Goal: Task Accomplishment & Management: Complete application form

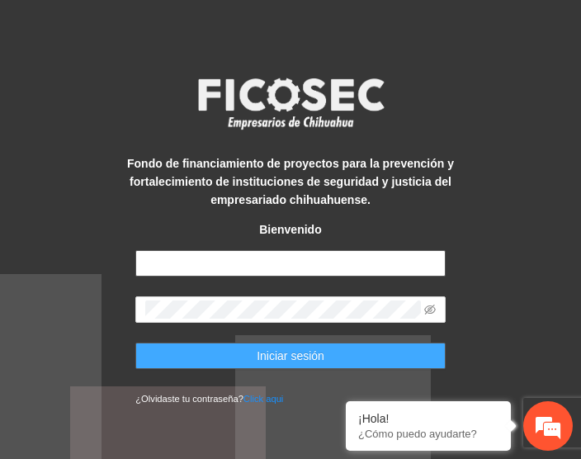
type input "**********"
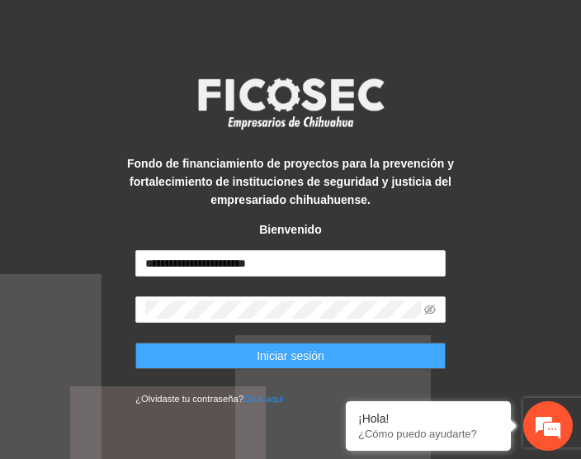
click at [304, 355] on span "Iniciar sesión" at bounding box center [291, 356] width 68 height 18
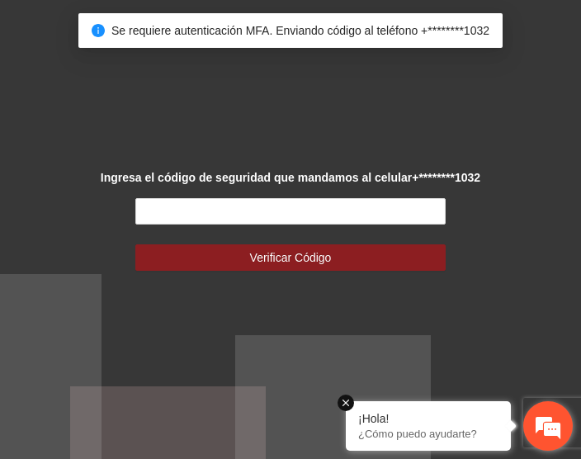
click at [346, 404] on em at bounding box center [346, 403] width 17 height 17
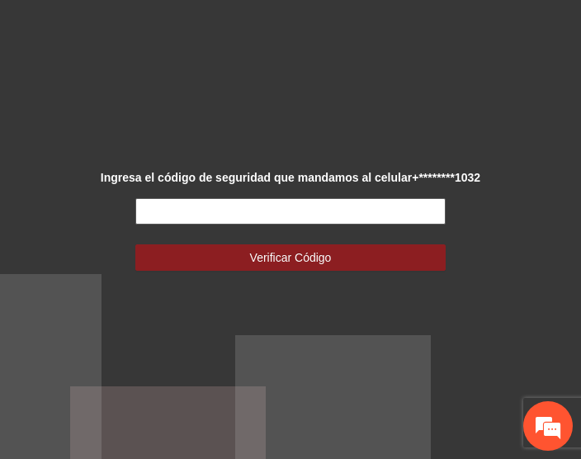
click at [181, 207] on input "text" at bounding box center [290, 211] width 310 height 26
type input "******"
click at [135, 244] on button "Verificar Código" at bounding box center [290, 257] width 310 height 26
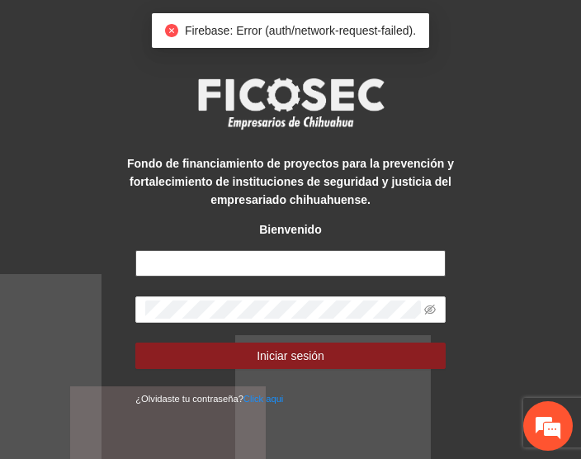
type input "**********"
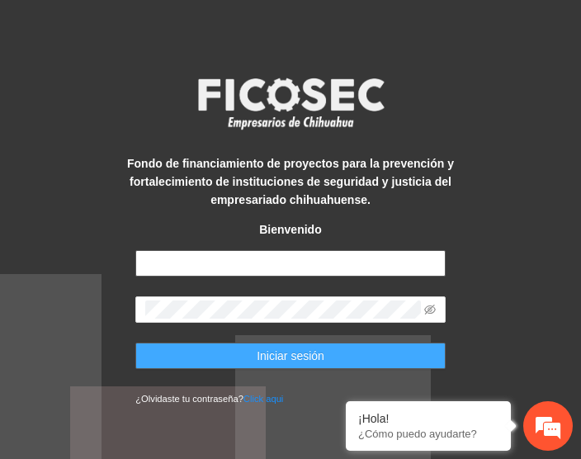
type input "**********"
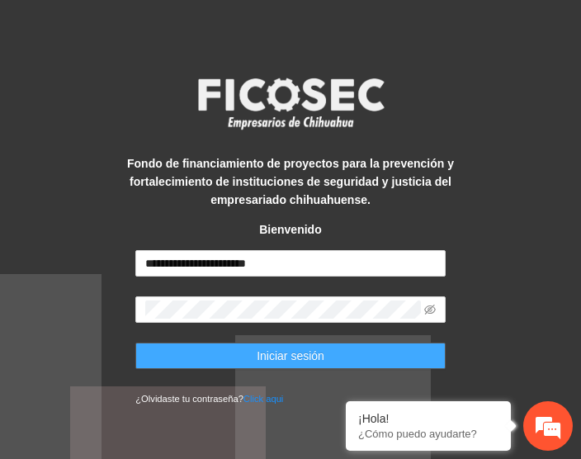
click at [244, 359] on button "Iniciar sesión" at bounding box center [290, 356] width 310 height 26
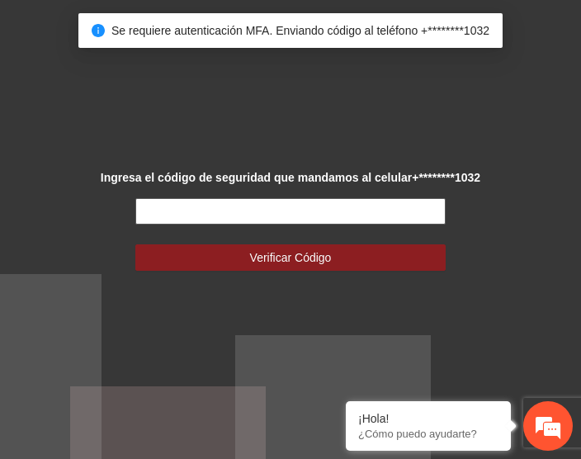
click at [215, 212] on input "text" at bounding box center [290, 211] width 310 height 26
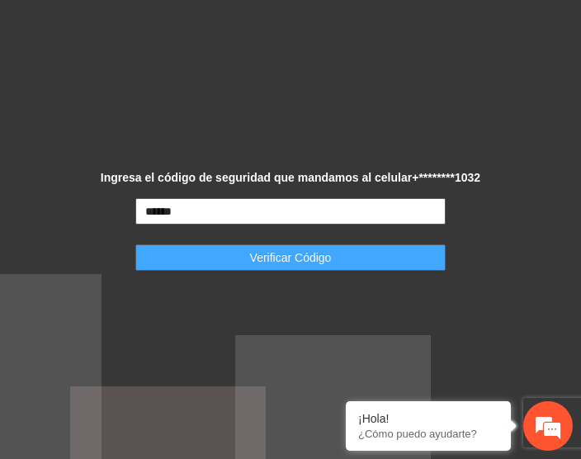
type input "******"
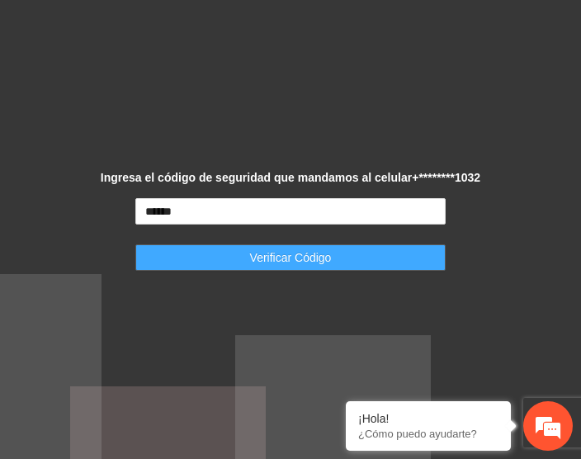
click at [228, 255] on button "Verificar Código" at bounding box center [290, 257] width 310 height 26
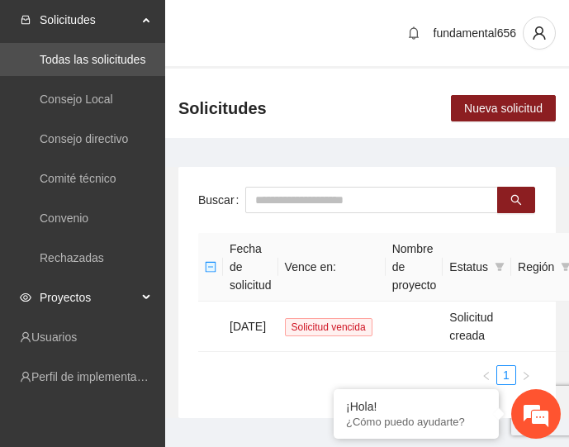
click at [126, 295] on span "Proyectos" at bounding box center [88, 297] width 97 height 33
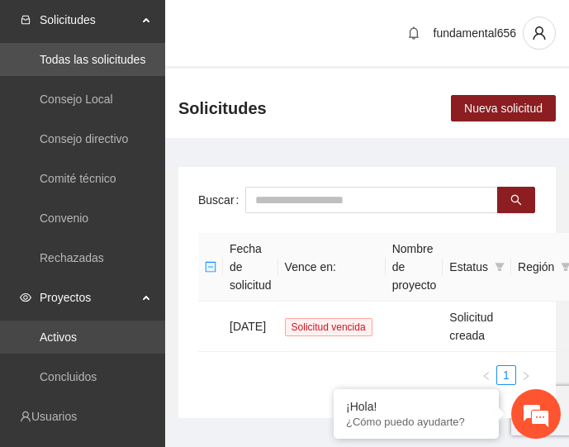
click at [77, 341] on link "Activos" at bounding box center [58, 336] width 37 height 13
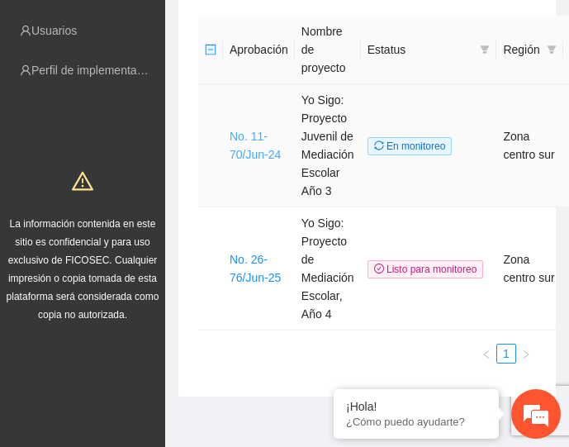
scroll to position [149, 0]
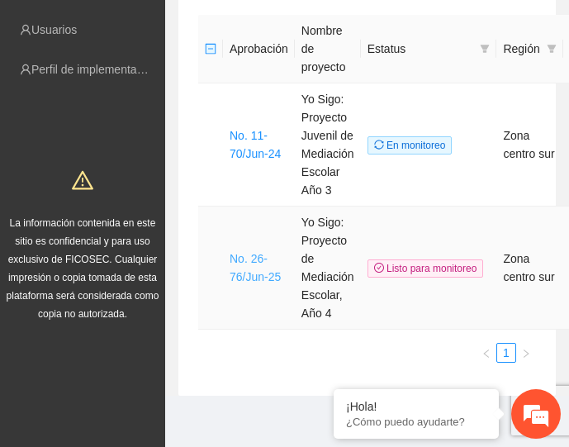
click at [248, 277] on link "No. 26-76/Jun-25" at bounding box center [255, 267] width 51 height 31
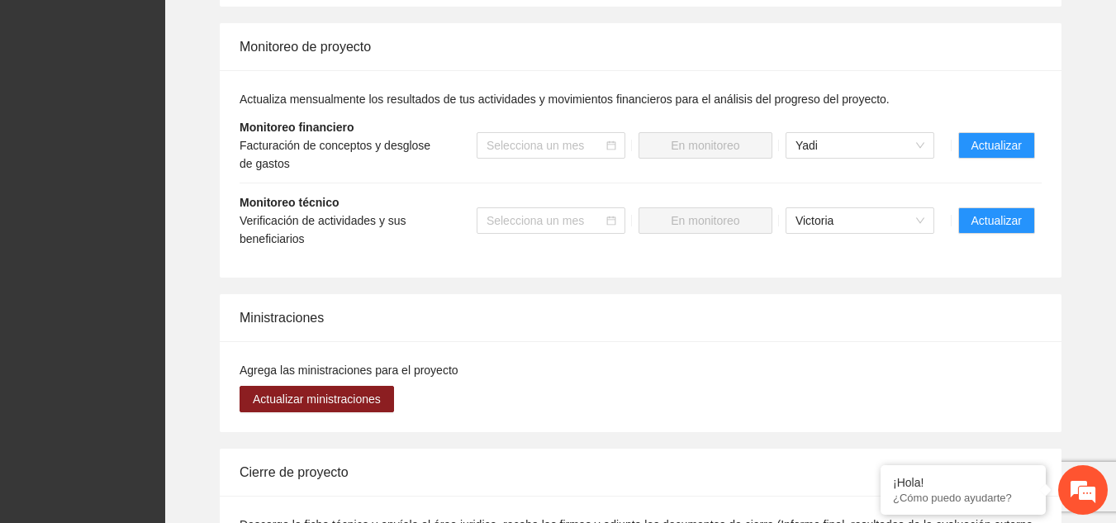
scroll to position [1562, 0]
click at [581, 208] on button "Actualizar" at bounding box center [996, 221] width 77 height 26
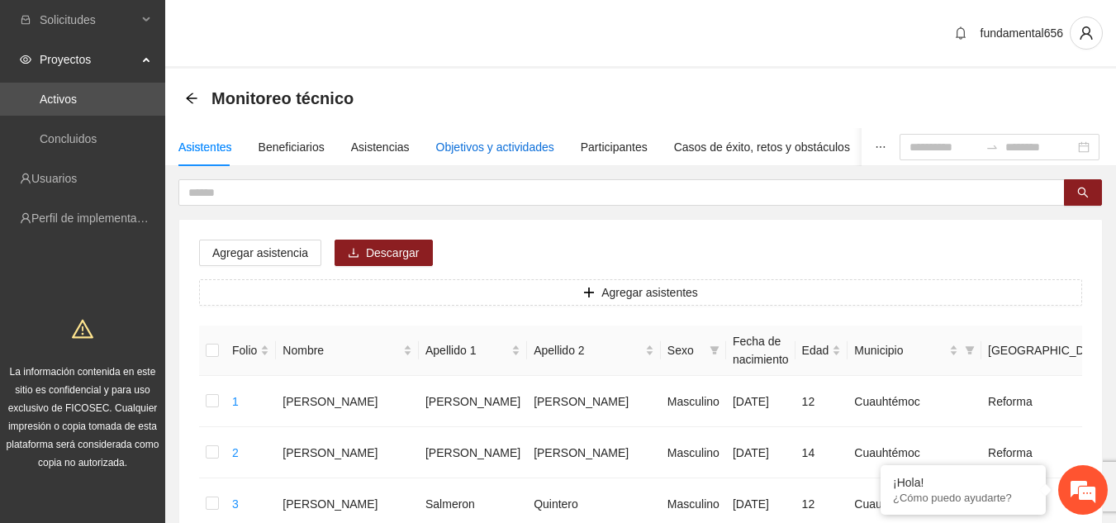
click at [453, 152] on div "Objetivos y actividades" at bounding box center [495, 147] width 118 height 18
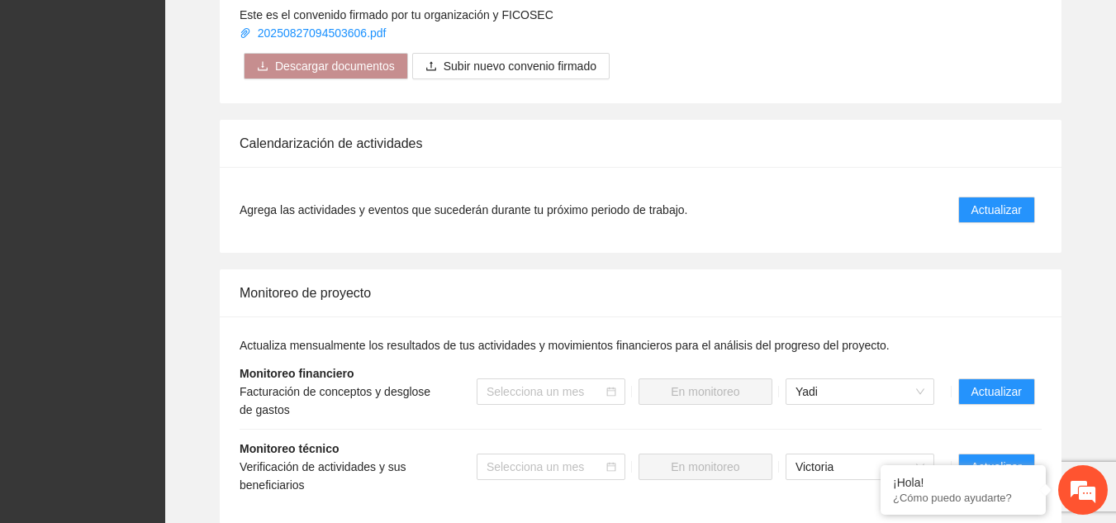
scroll to position [1315, 0]
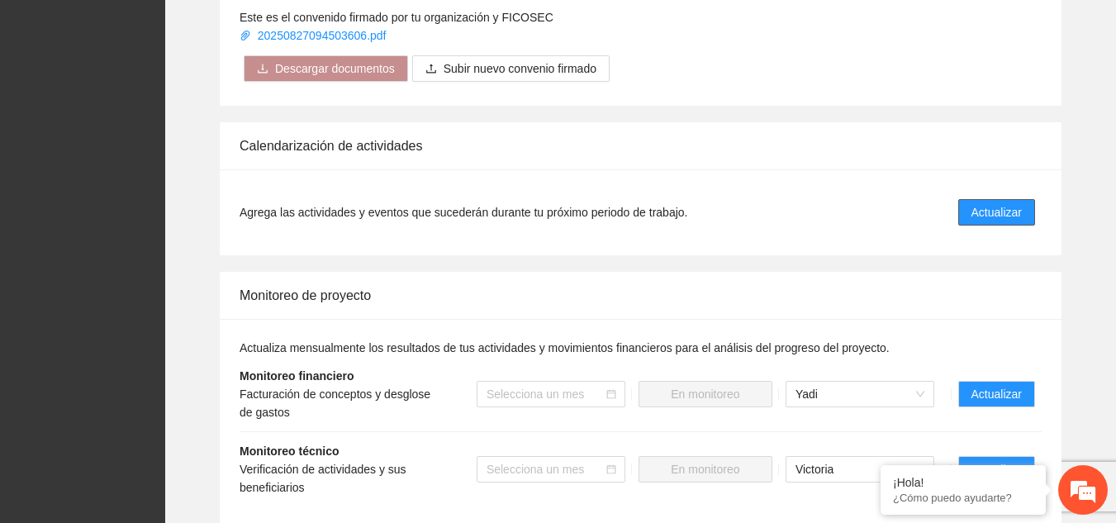
click at [581, 203] on span "Actualizar" at bounding box center [996, 212] width 50 height 18
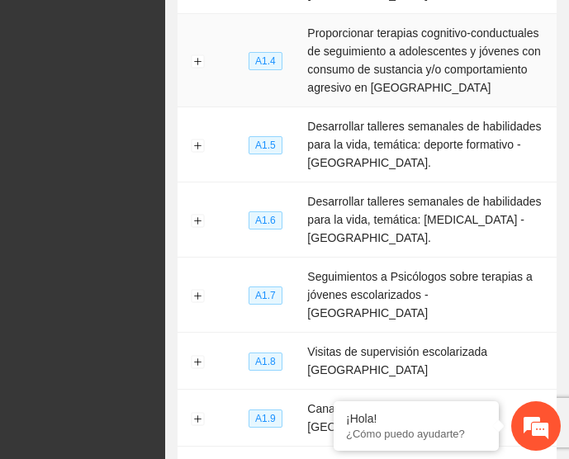
scroll to position [571, 0]
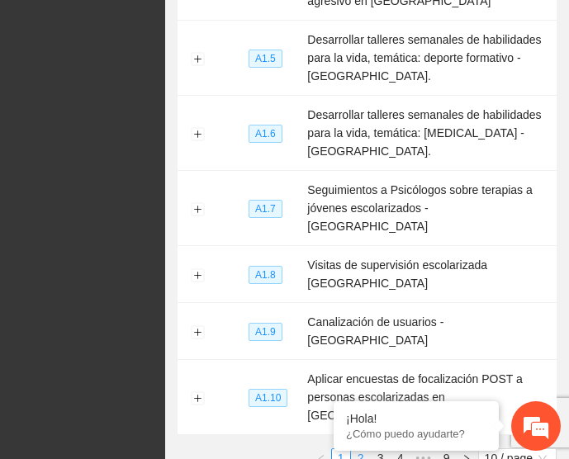
click at [363, 449] on link "2" at bounding box center [361, 458] width 18 height 18
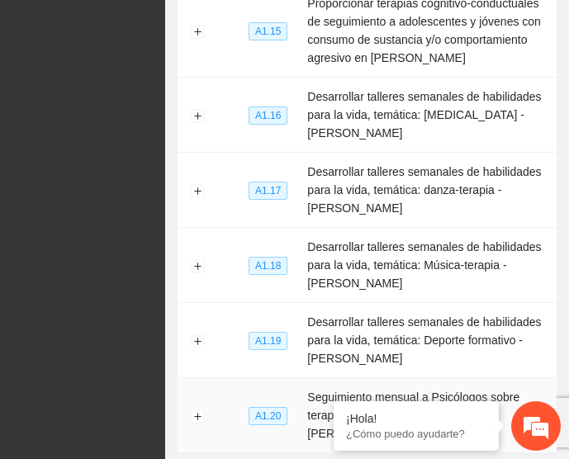
scroll to position [643, 0]
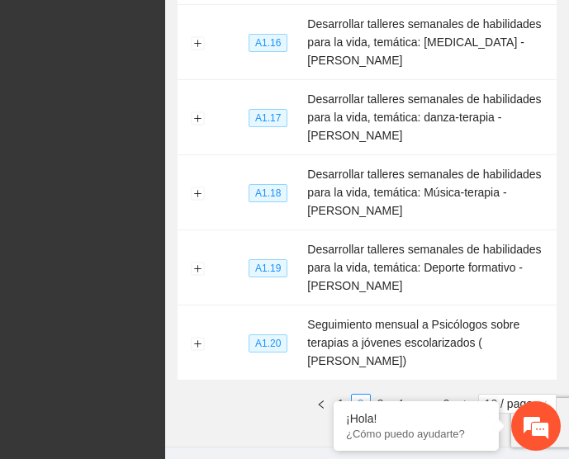
click at [375, 359] on div "Nivel Resumen narrativo A1.11 Evaluación de satisfacción - [GEOGRAPHIC_DATA] A1…" at bounding box center [367, 8] width 379 height 837
click at [377, 395] on link "3" at bounding box center [381, 404] width 18 height 18
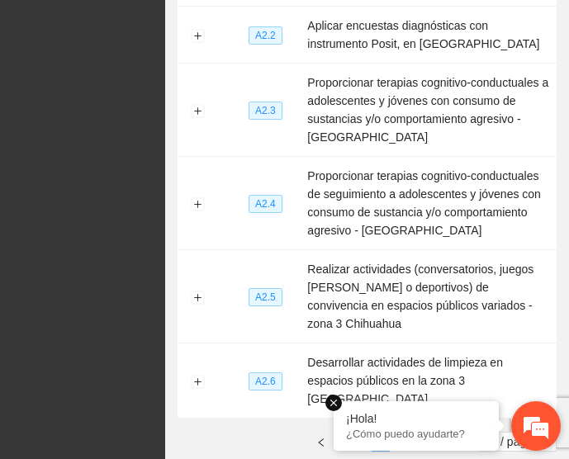
click at [332, 402] on em at bounding box center [333, 403] width 17 height 17
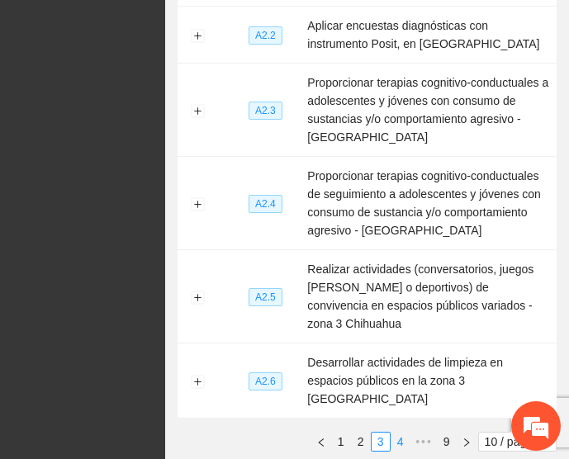
click at [401, 433] on link "4" at bounding box center [400, 442] width 18 height 18
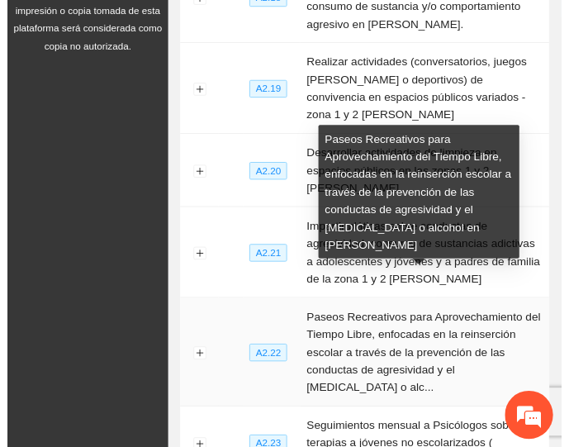
scroll to position [368, 0]
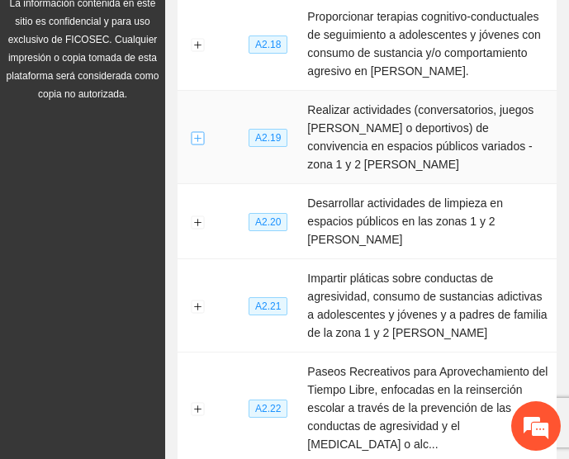
click at [195, 131] on button "Expand row" at bounding box center [197, 137] width 13 height 13
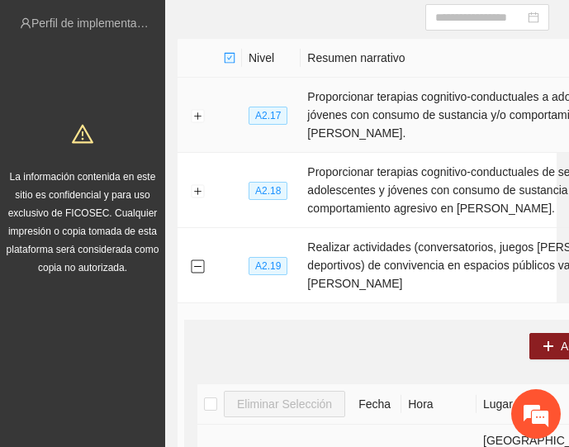
scroll to position [0, 0]
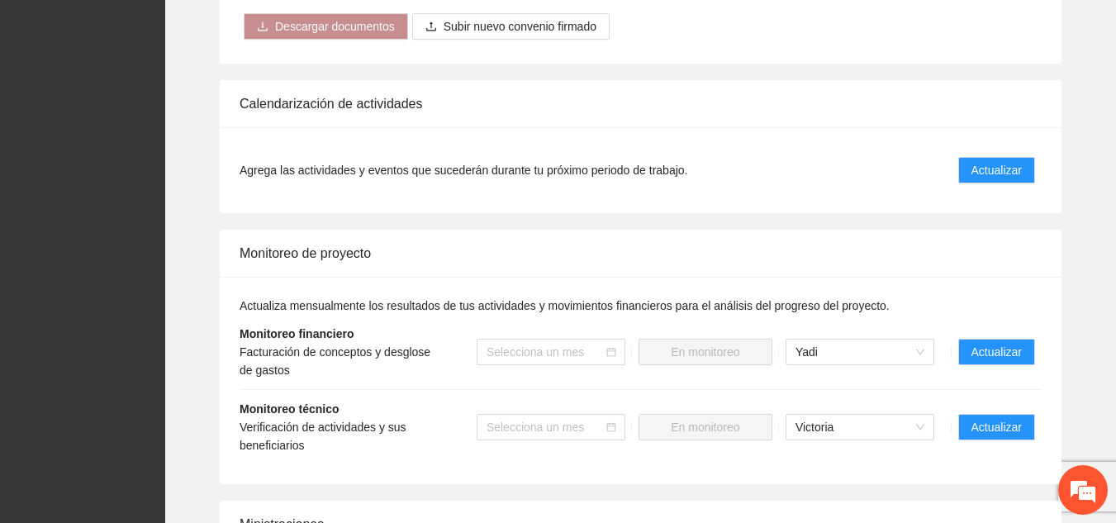
scroll to position [1358, 0]
click at [581, 417] on span "Actualizar" at bounding box center [996, 426] width 50 height 18
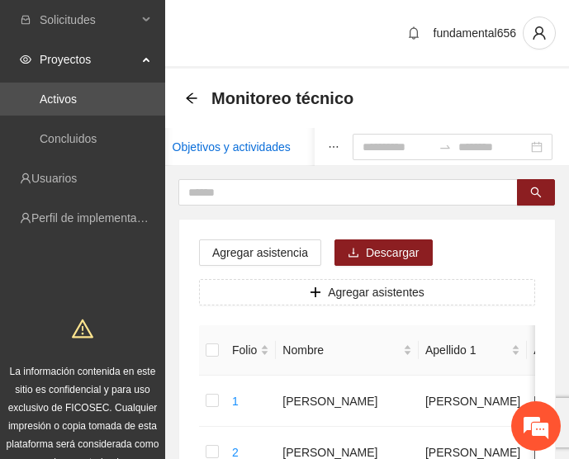
click at [210, 138] on div "Objetivos y actividades" at bounding box center [232, 147] width 118 height 18
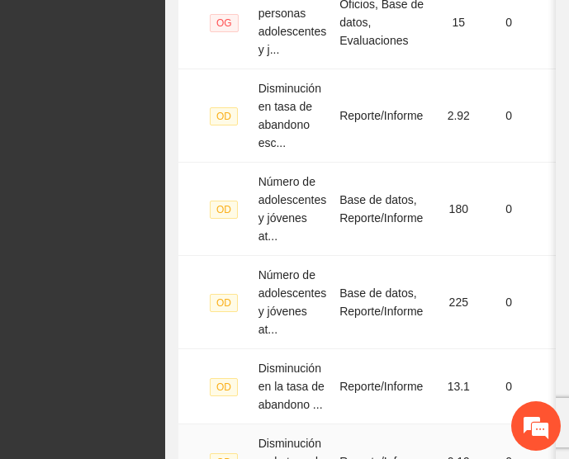
scroll to position [1106, 0]
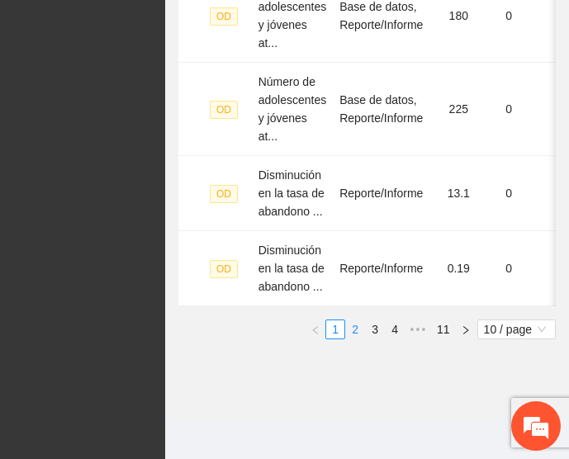
click at [352, 321] on link "2" at bounding box center [355, 329] width 18 height 18
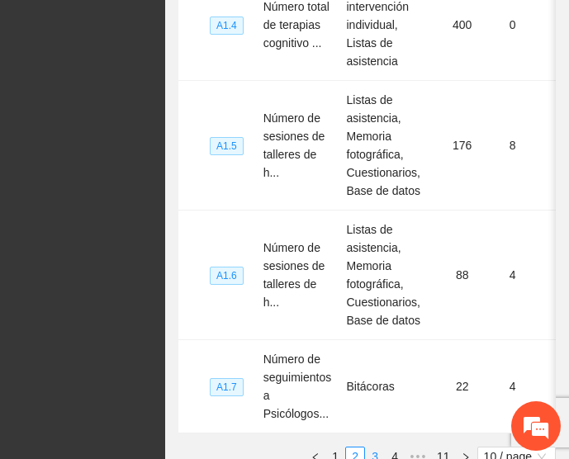
click at [370, 448] on link "3" at bounding box center [375, 457] width 18 height 18
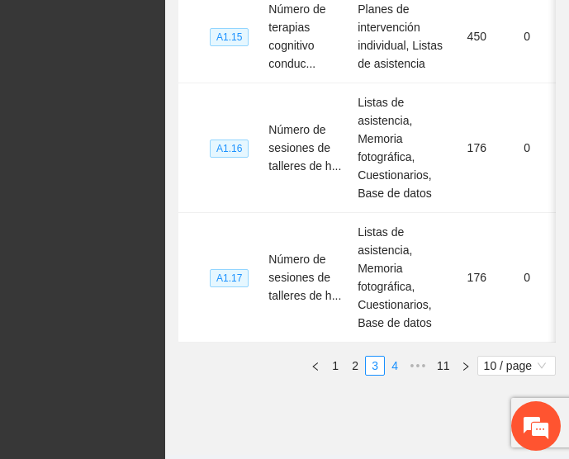
click at [393, 357] on link "4" at bounding box center [395, 366] width 18 height 18
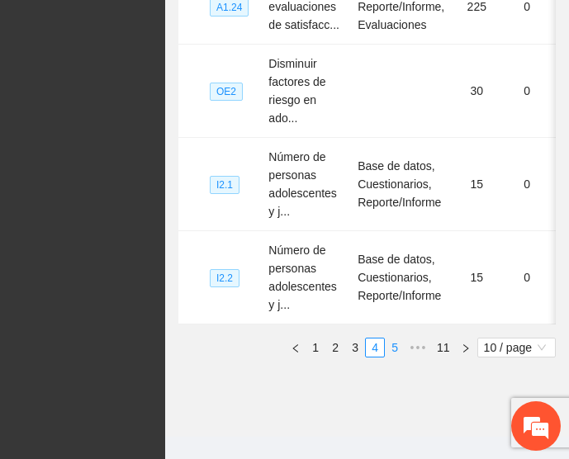
click at [396, 339] on link "5" at bounding box center [395, 348] width 18 height 18
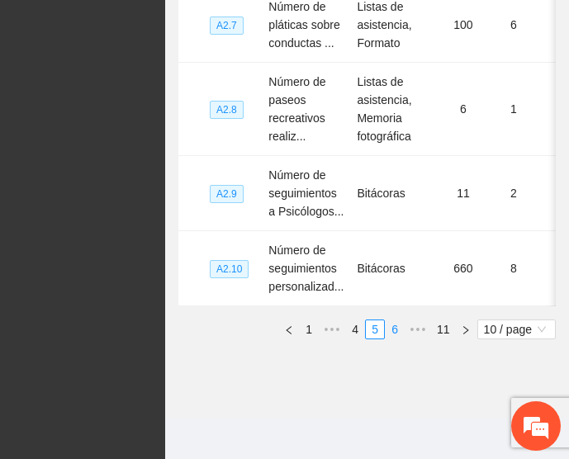
click at [395, 323] on link "6" at bounding box center [395, 329] width 18 height 18
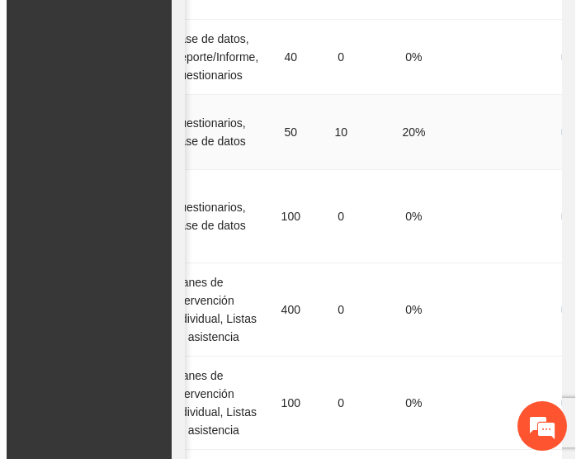
scroll to position [0, 264]
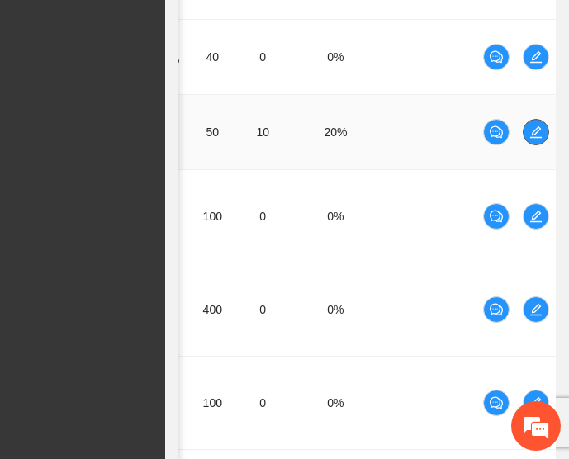
click at [535, 126] on icon "edit" at bounding box center [536, 132] width 12 height 12
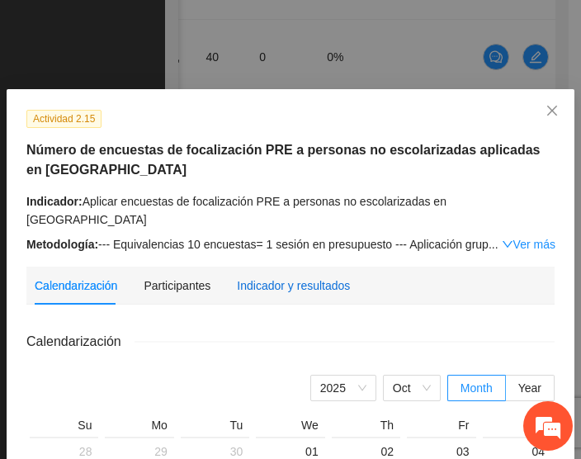
click at [267, 277] on div "Indicador y resultados" at bounding box center [293, 286] width 113 height 18
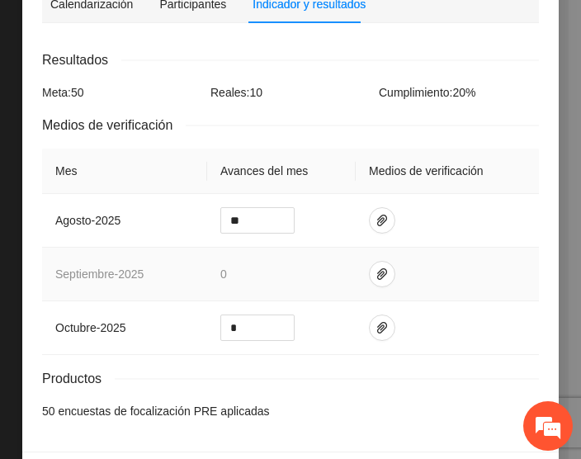
scroll to position [319, 0]
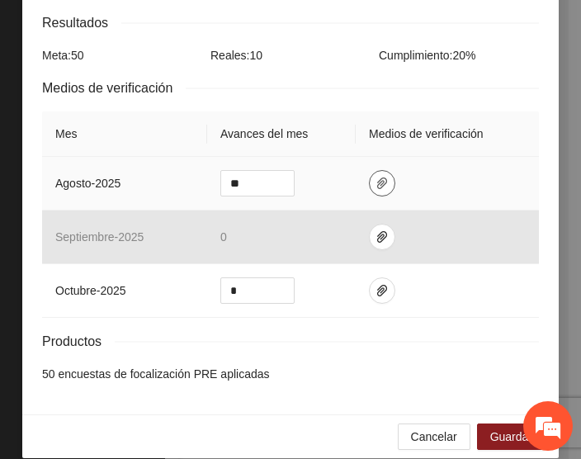
click at [376, 170] on button "button" at bounding box center [382, 183] width 26 height 26
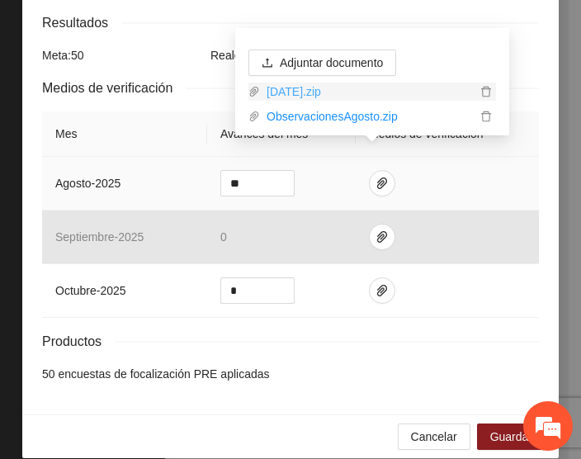
click at [305, 87] on link "[DATE].zip" at bounding box center [368, 92] width 216 height 18
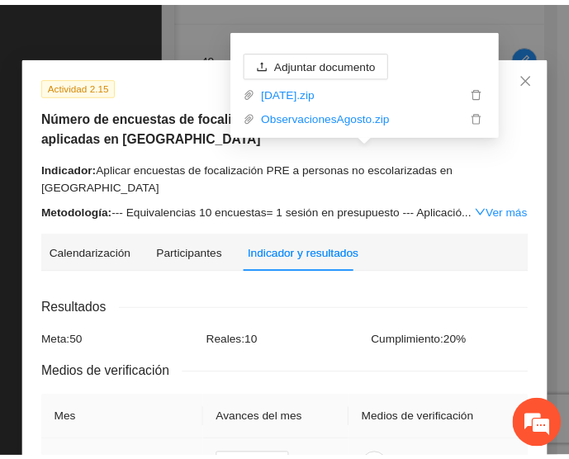
scroll to position [33, 0]
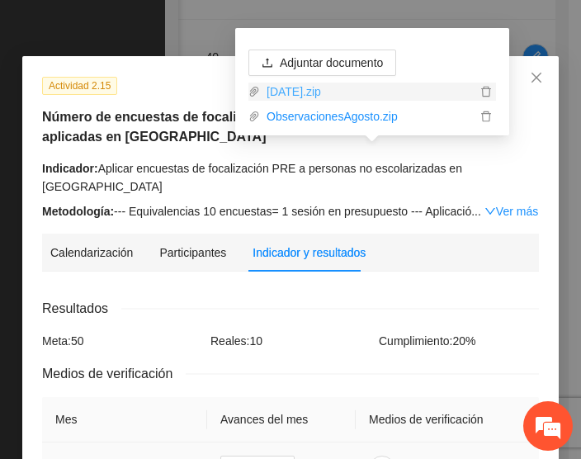
click at [317, 89] on link "[DATE].zip" at bounding box center [368, 92] width 216 height 18
click at [530, 78] on icon "close" at bounding box center [536, 77] width 13 height 13
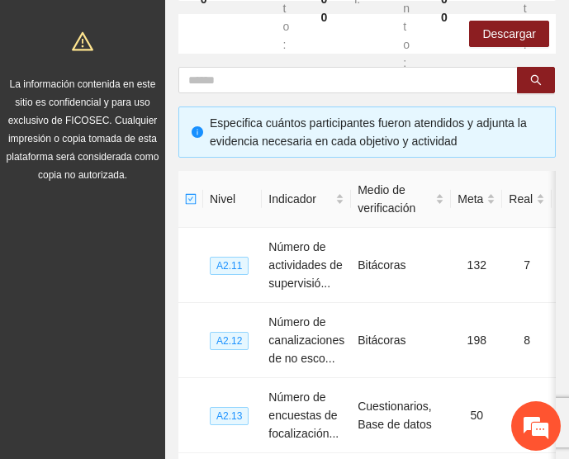
scroll to position [0, 0]
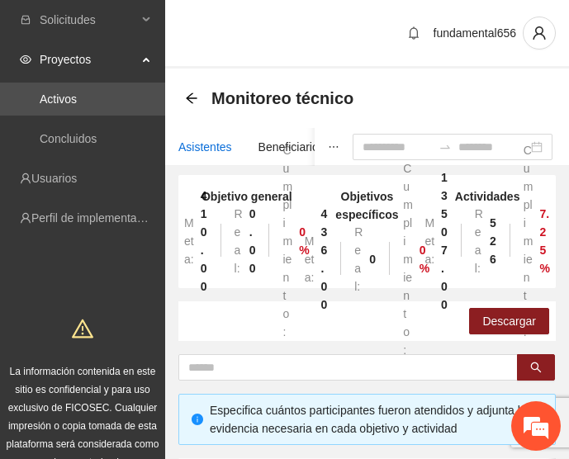
click at [193, 145] on div "Asistentes" at bounding box center [205, 147] width 54 height 18
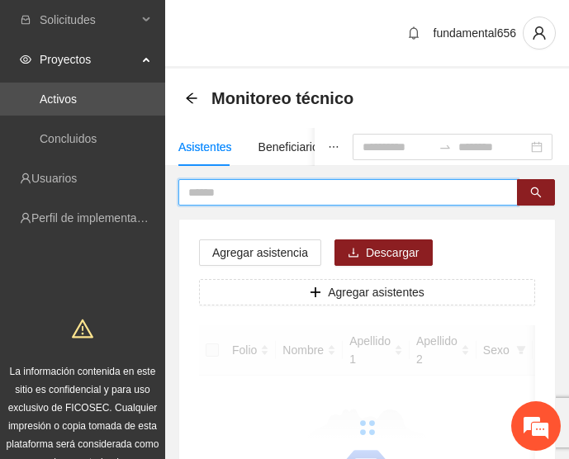
click at [232, 193] on input "text" at bounding box center [341, 192] width 306 height 18
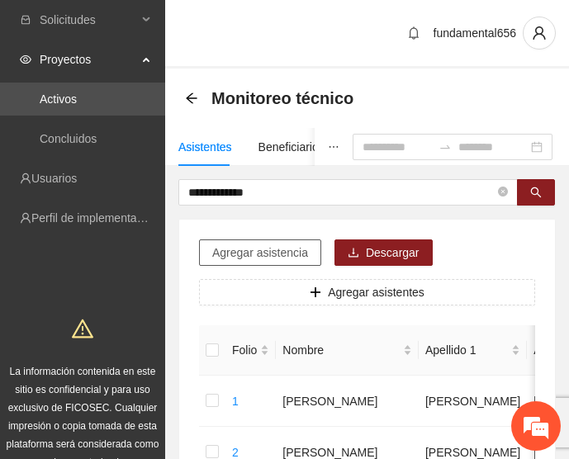
click at [241, 256] on span "Agregar asistencia" at bounding box center [260, 253] width 96 height 18
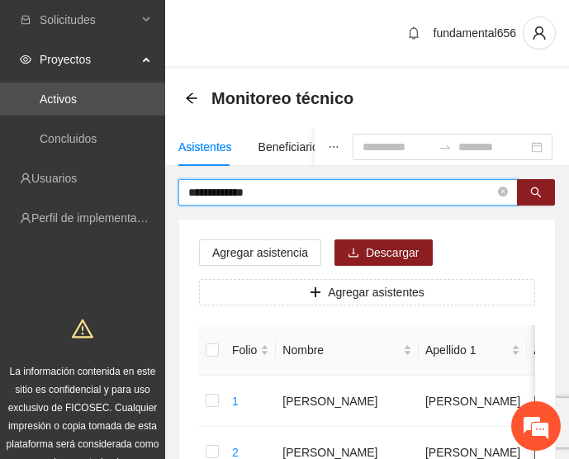
click at [279, 197] on input "**********" at bounding box center [341, 192] width 306 height 18
click at [242, 188] on input "*****" at bounding box center [341, 192] width 306 height 18
type input "*"
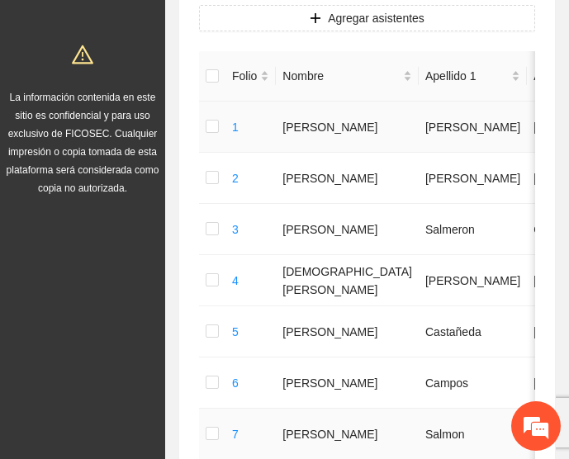
scroll to position [275, 0]
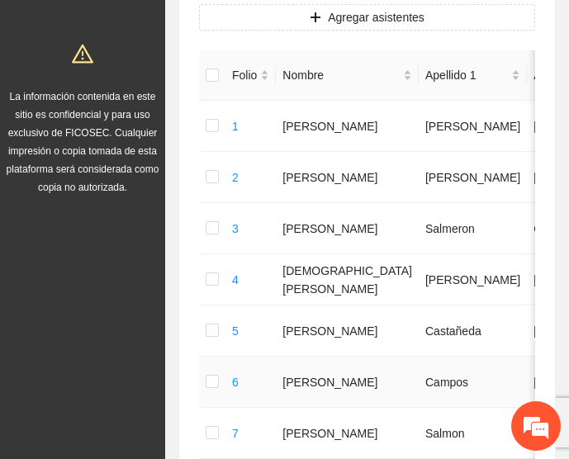
click at [221, 380] on td at bounding box center [212, 382] width 26 height 51
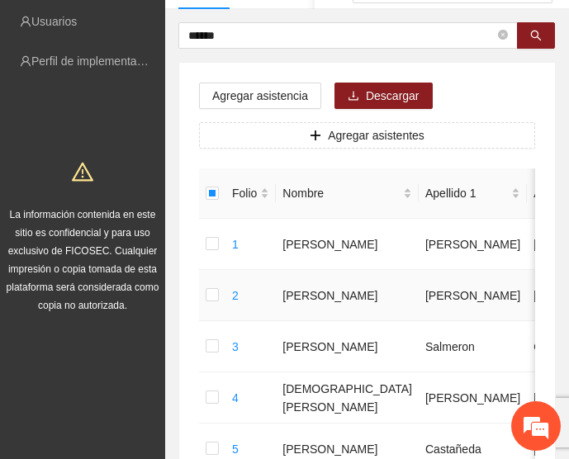
scroll to position [154, 0]
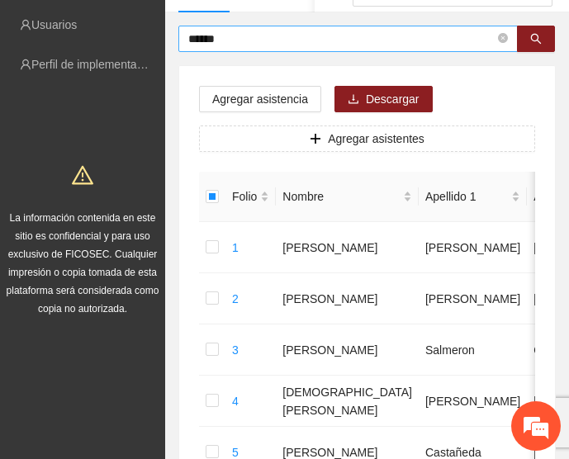
click at [257, 34] on input "******" at bounding box center [341, 39] width 306 height 18
type input "*"
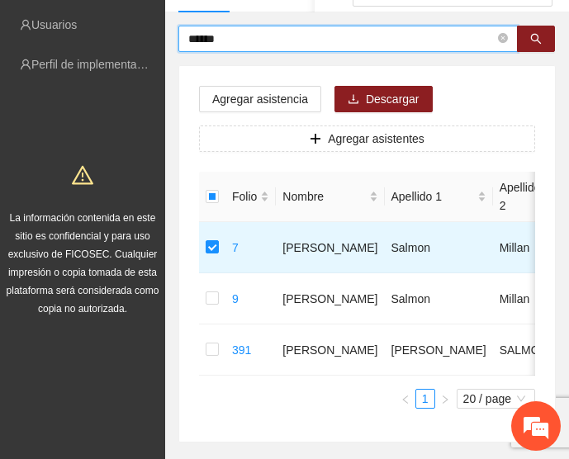
click at [251, 39] on input "******" at bounding box center [341, 39] width 306 height 18
type input "*"
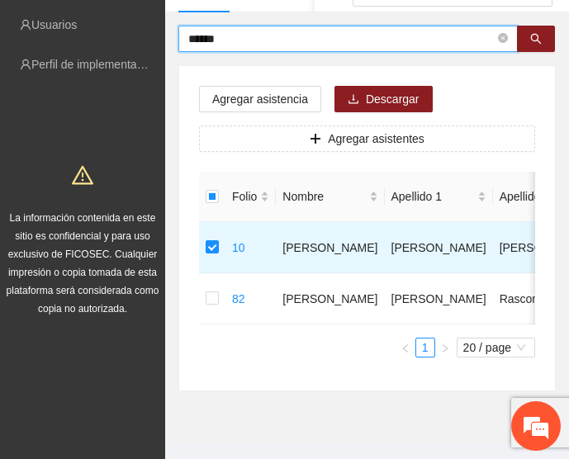
click at [317, 39] on input "******" at bounding box center [341, 39] width 306 height 18
type input "*"
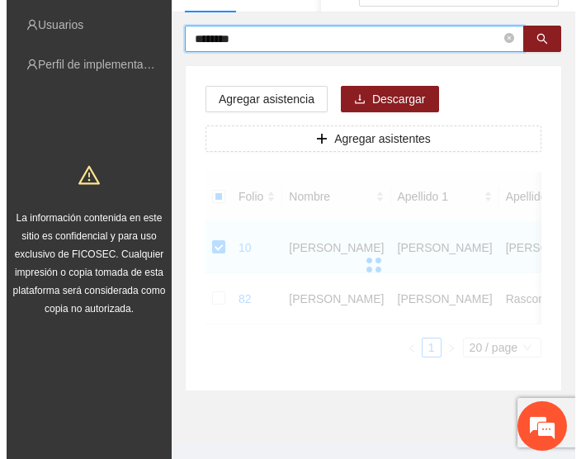
scroll to position [145, 0]
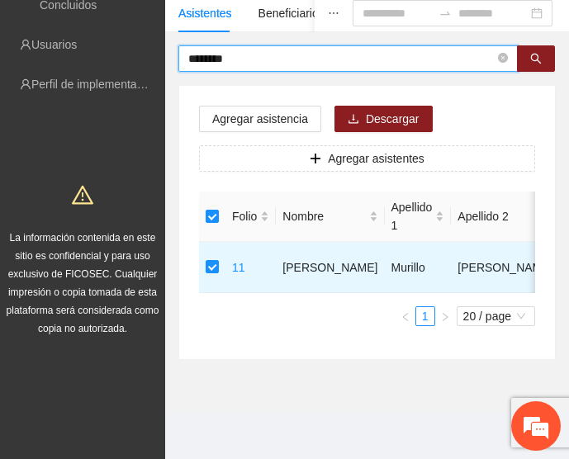
click at [235, 50] on input "********" at bounding box center [341, 59] width 306 height 18
type input "*"
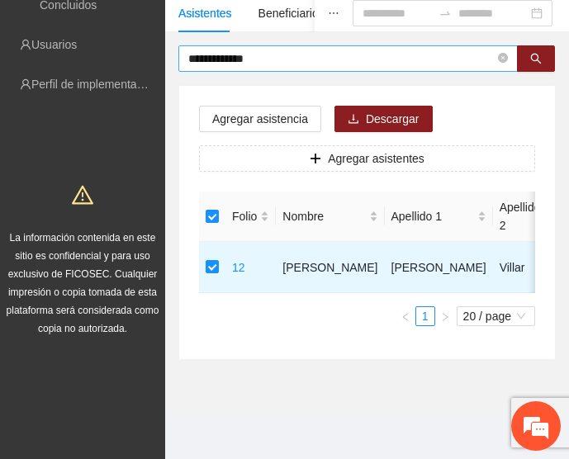
click at [283, 50] on input "**********" at bounding box center [341, 59] width 306 height 18
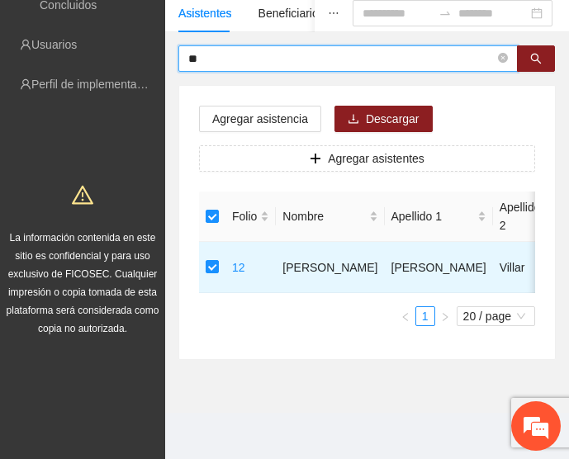
type input "*"
click at [273, 50] on input "**********" at bounding box center [341, 59] width 306 height 18
type input "*"
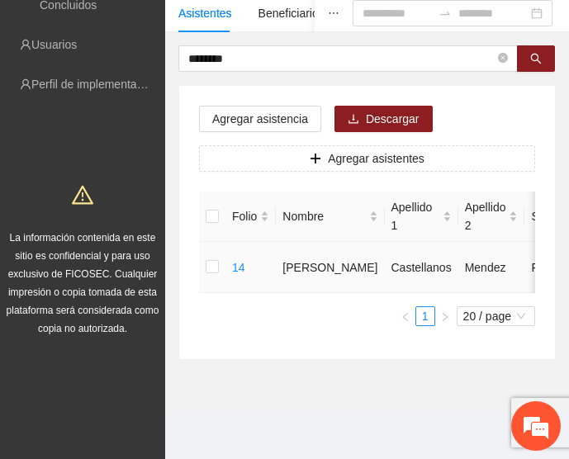
click at [208, 258] on td at bounding box center [212, 267] width 26 height 51
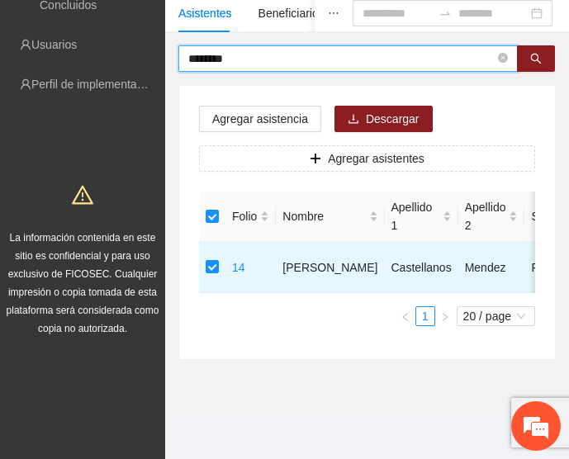
click at [252, 50] on input "********" at bounding box center [341, 59] width 306 height 18
type input "*"
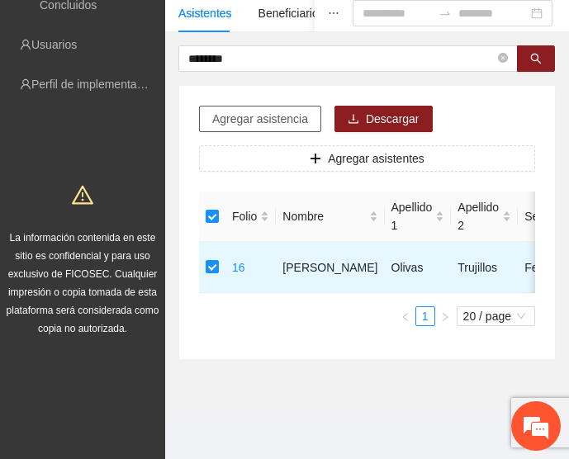
click at [275, 111] on span "Agregar asistencia" at bounding box center [260, 119] width 96 height 18
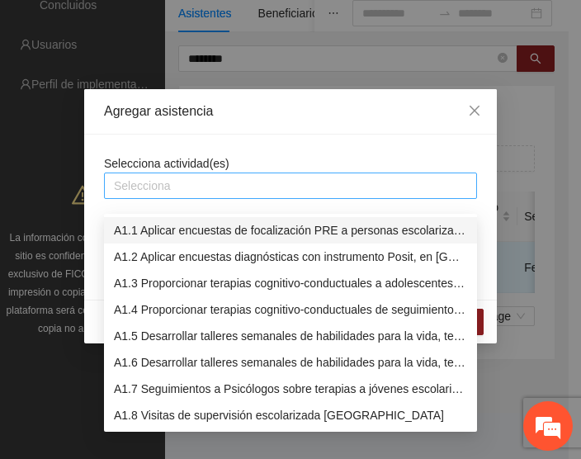
click at [151, 186] on div at bounding box center [290, 186] width 365 height 20
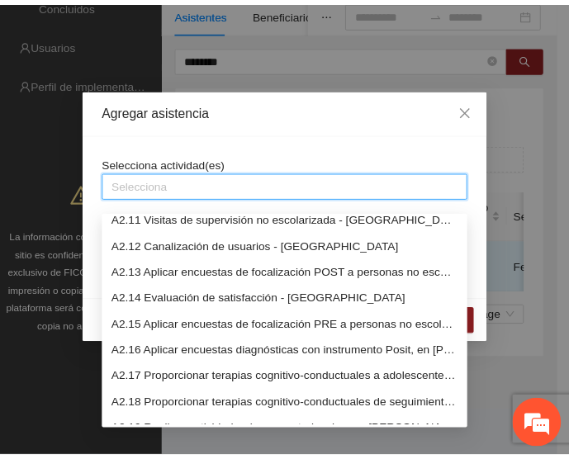
scroll to position [913, 0]
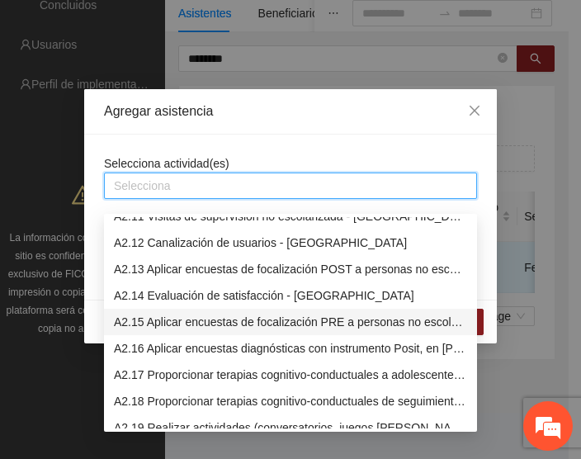
click at [167, 313] on div "A2.15 Aplicar encuestas de focalización PRE a personas no escolarizadas en [GEO…" at bounding box center [290, 322] width 353 height 18
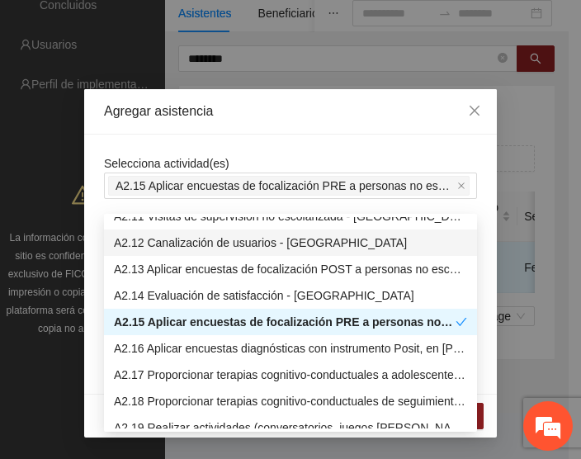
click at [92, 222] on div "Selecciona actividad(es) A2.15 Aplicar encuestas de focalización PRE a personas…" at bounding box center [290, 264] width 413 height 259
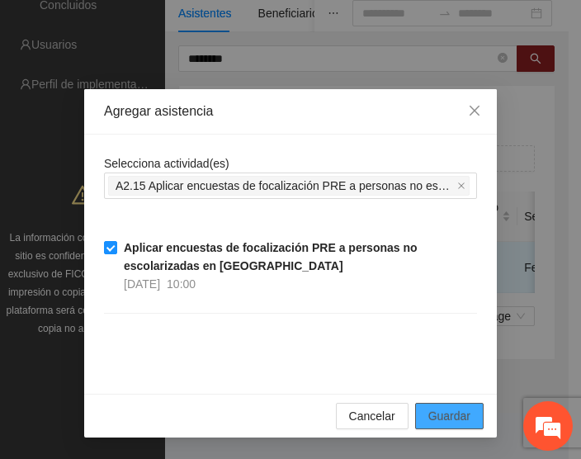
click at [448, 415] on span "Guardar" at bounding box center [450, 416] width 42 height 18
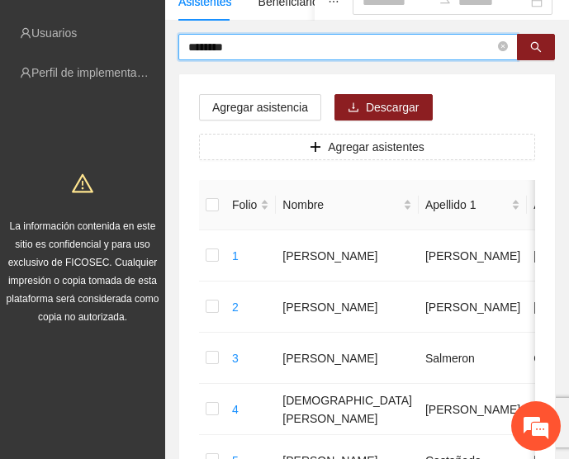
click at [244, 45] on input "********" at bounding box center [341, 47] width 306 height 18
type input "*"
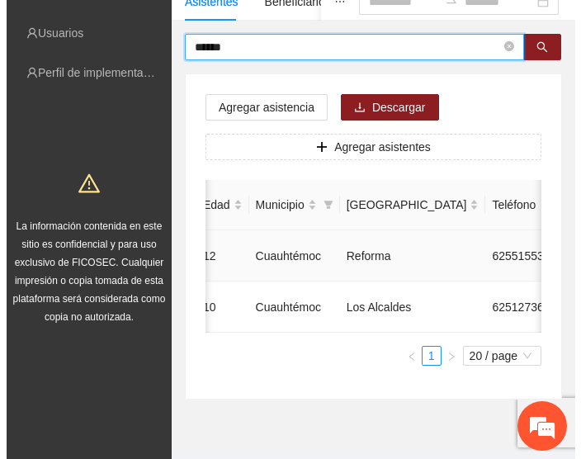
scroll to position [0, 509]
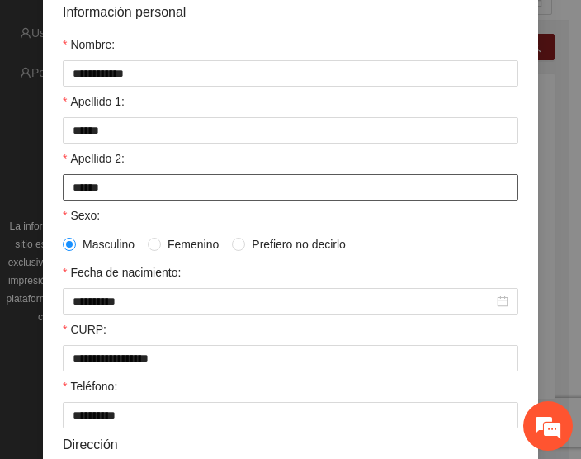
scroll to position [211, 0]
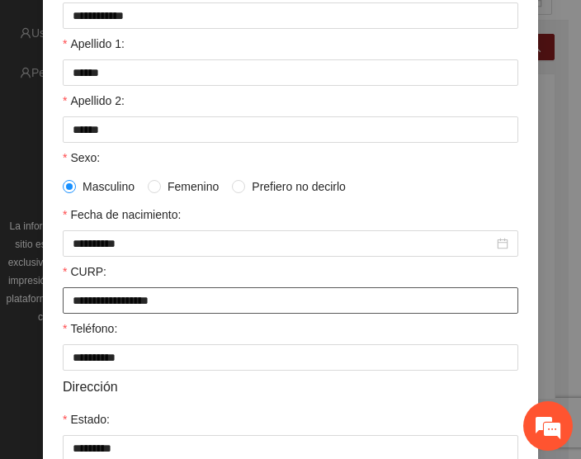
drag, startPoint x: 68, startPoint y: 302, endPoint x: 195, endPoint y: 299, distance: 127.2
click at [195, 299] on input "**********" at bounding box center [291, 300] width 456 height 26
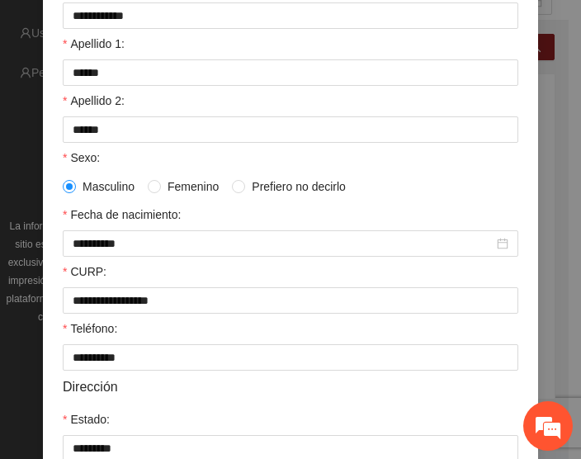
click at [389, 214] on div "Fecha de nacimiento:" at bounding box center [291, 218] width 456 height 25
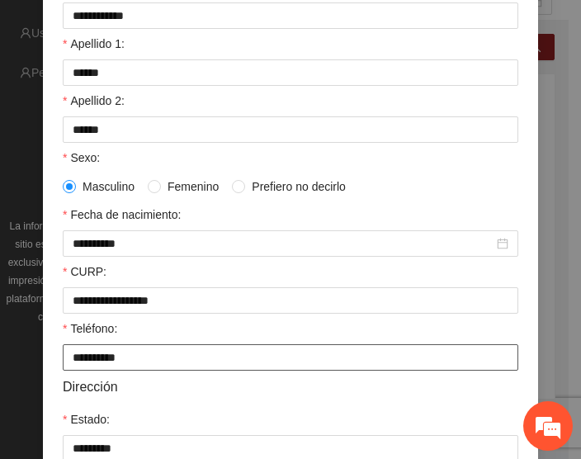
drag, startPoint x: 135, startPoint y: 356, endPoint x: 42, endPoint y: 353, distance: 92.5
click at [43, 353] on div "**********" at bounding box center [290, 308] width 495 height 768
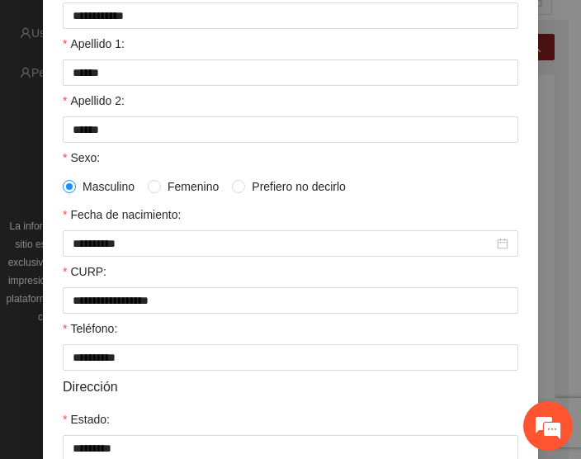
click at [274, 225] on div "Fecha de nacimiento:" at bounding box center [291, 218] width 456 height 25
click at [206, 268] on div "CURP:" at bounding box center [291, 275] width 456 height 25
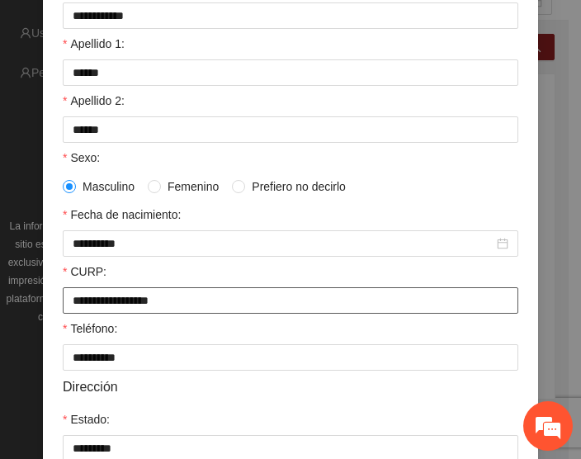
click at [269, 300] on input "**********" at bounding box center [291, 300] width 456 height 26
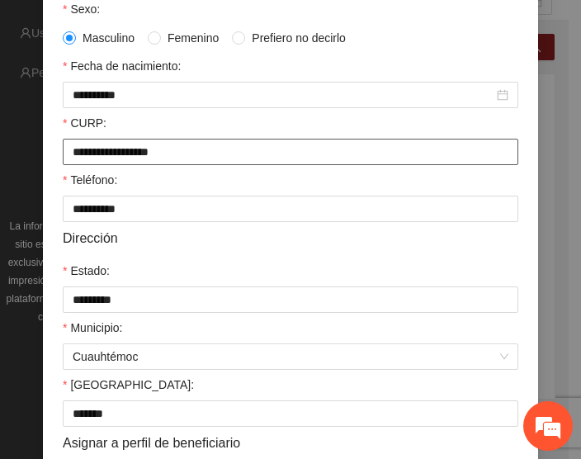
scroll to position [434, 0]
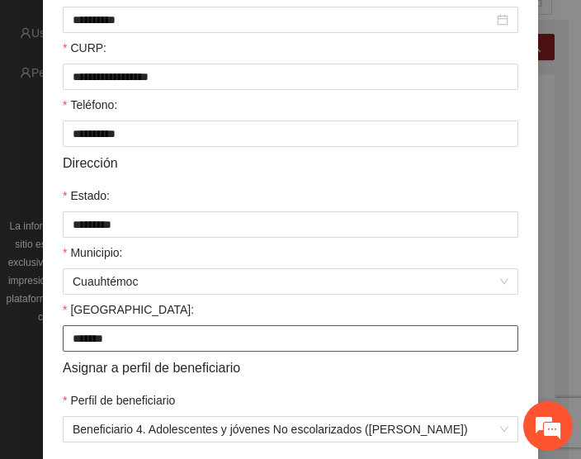
drag, startPoint x: 64, startPoint y: 341, endPoint x: 134, endPoint y: 338, distance: 69.4
click at [134, 338] on input "*******" at bounding box center [291, 338] width 456 height 26
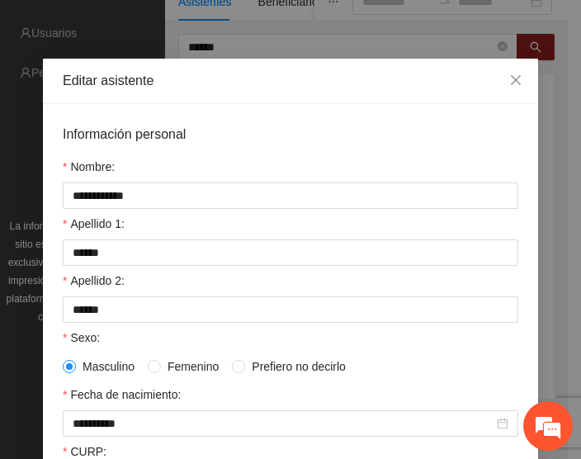
scroll to position [30, 0]
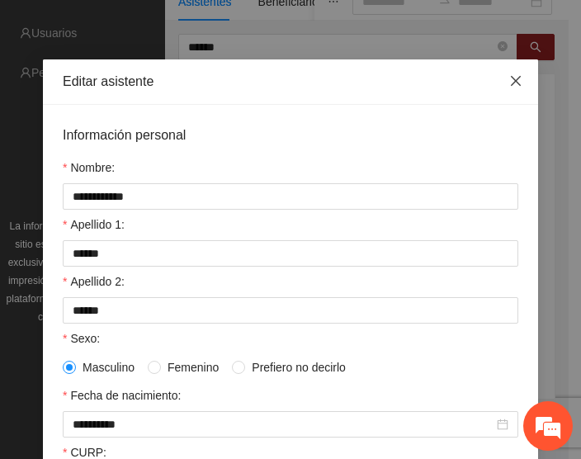
click at [513, 83] on icon "close" at bounding box center [516, 80] width 13 height 13
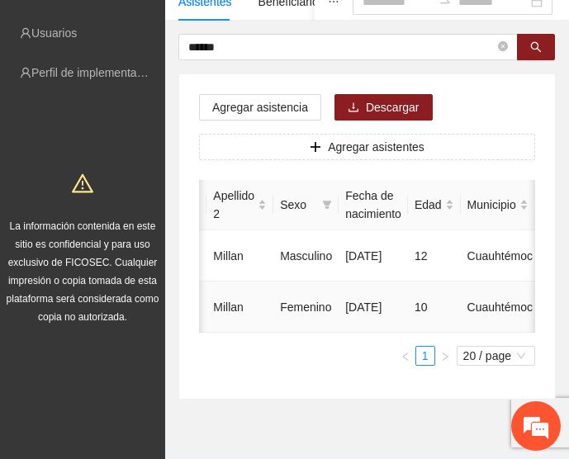
scroll to position [0, 0]
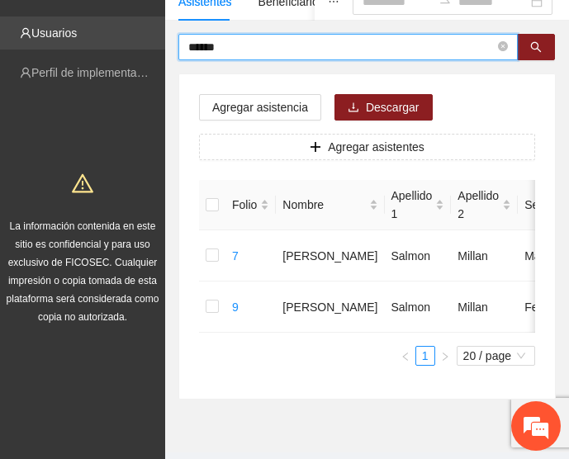
drag, startPoint x: 268, startPoint y: 54, endPoint x: 160, endPoint y: 44, distance: 107.8
click at [160, 44] on section "Solicitudes Proyectos Activos Concluidos Usuarios Perfil de implementadora La i…" at bounding box center [284, 177] width 569 height 644
paste input "*******"
type input "**********"
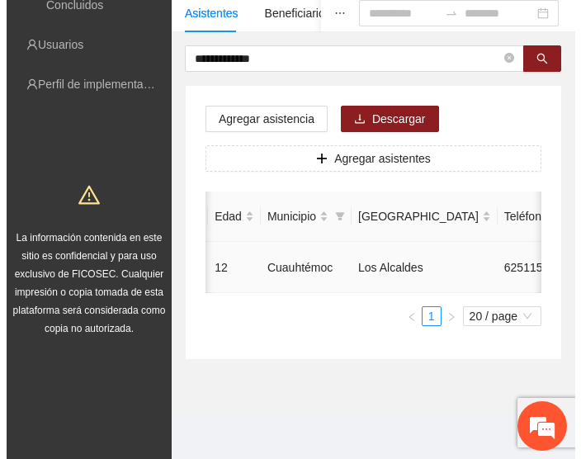
scroll to position [0, 493]
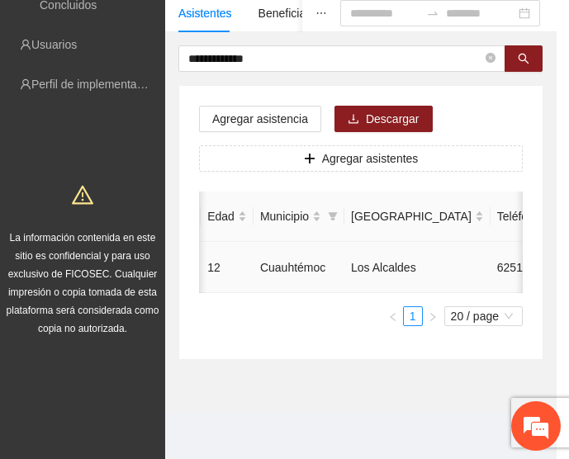
type input "**********"
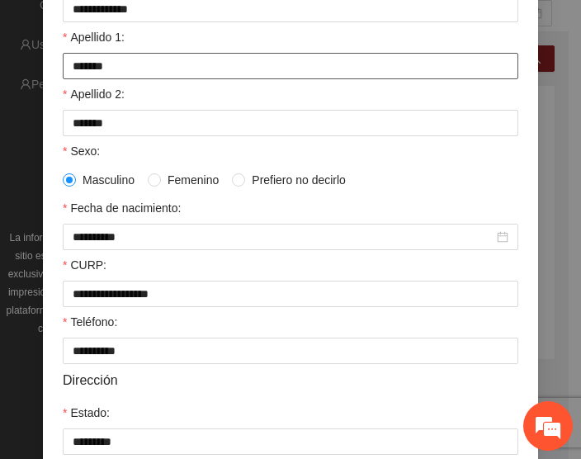
scroll to position [218, 0]
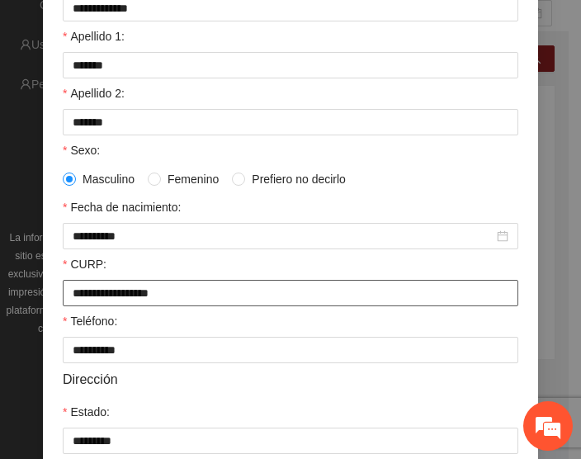
drag, startPoint x: 64, startPoint y: 291, endPoint x: 204, endPoint y: 296, distance: 139.7
click at [204, 296] on input "**********" at bounding box center [291, 293] width 456 height 26
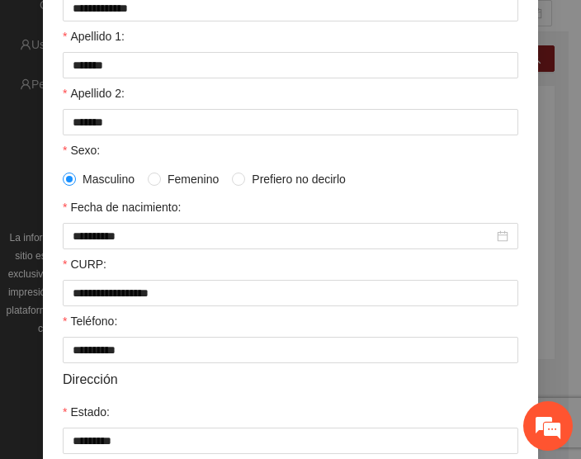
scroll to position [231, 0]
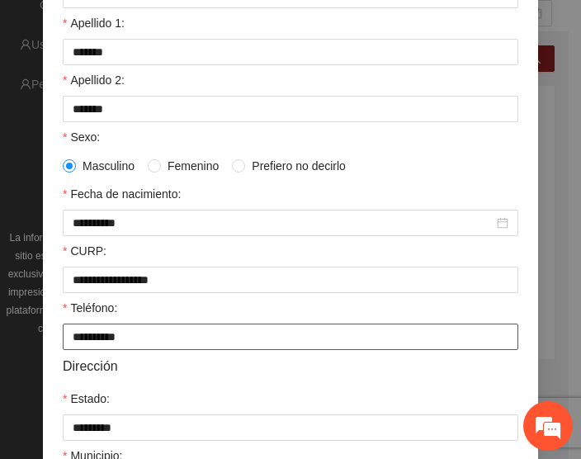
drag, startPoint x: 140, startPoint y: 340, endPoint x: 58, endPoint y: 335, distance: 82.7
click at [63, 335] on input "**********" at bounding box center [291, 337] width 456 height 26
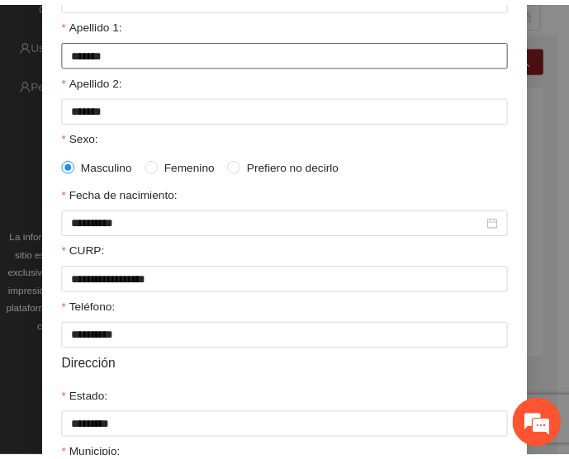
scroll to position [0, 0]
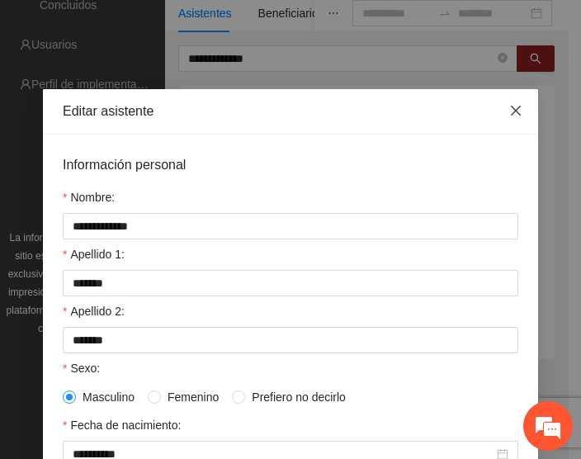
click at [510, 107] on icon "close" at bounding box center [516, 110] width 13 height 13
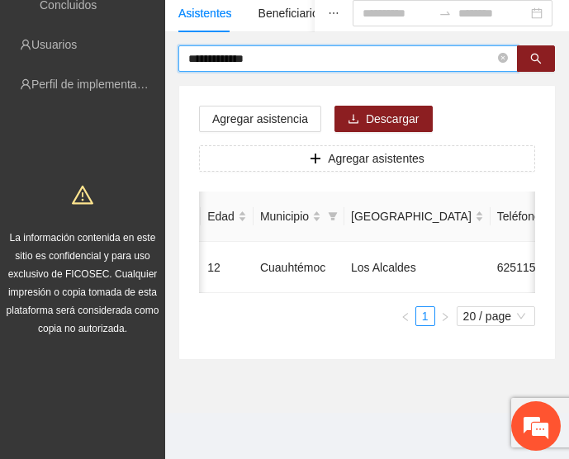
drag, startPoint x: 269, startPoint y: 46, endPoint x: 183, endPoint y: 43, distance: 86.8
click at [183, 45] on span "**********" at bounding box center [347, 58] width 339 height 26
paste input "text"
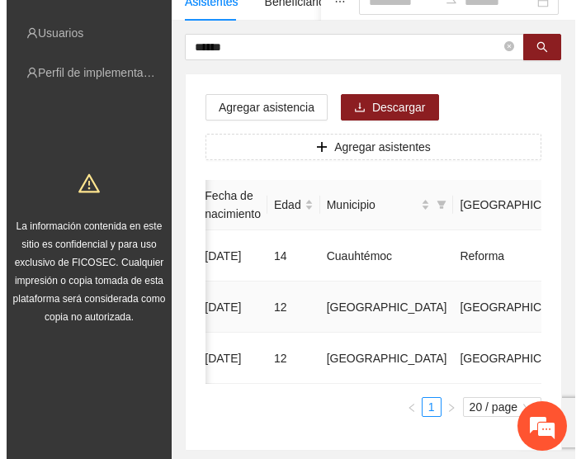
scroll to position [0, 509]
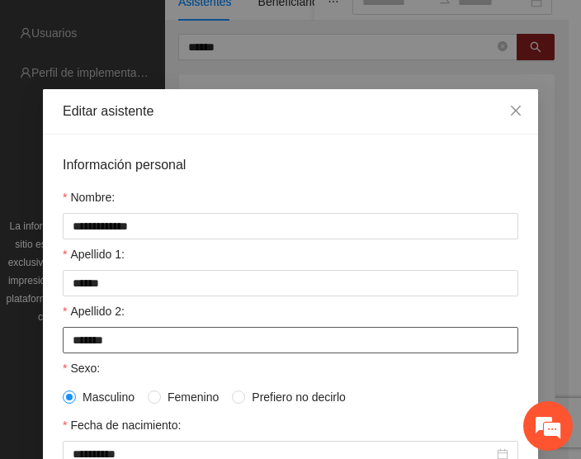
scroll to position [185, 0]
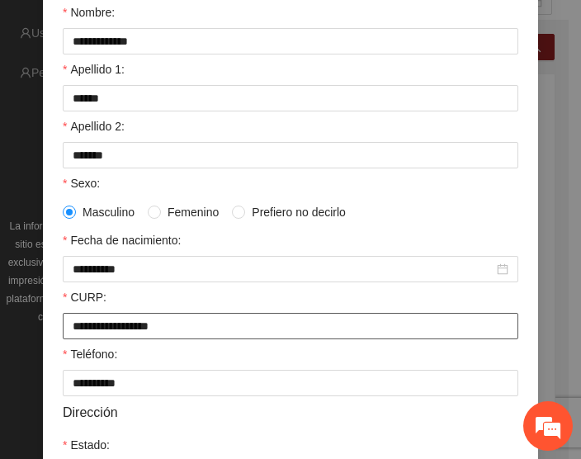
drag, startPoint x: 67, startPoint y: 325, endPoint x: 208, endPoint y: 320, distance: 141.3
click at [208, 320] on input "**********" at bounding box center [291, 326] width 456 height 26
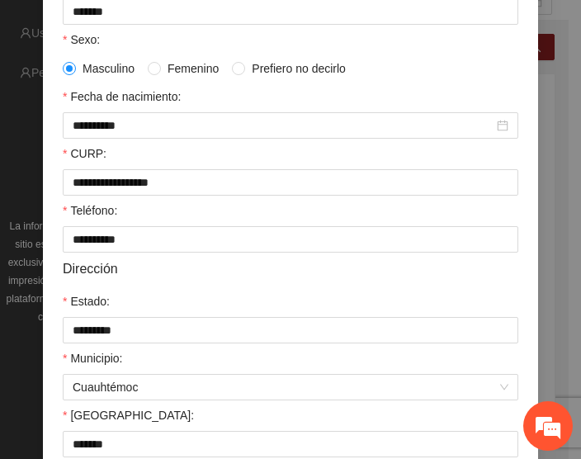
scroll to position [375, 0]
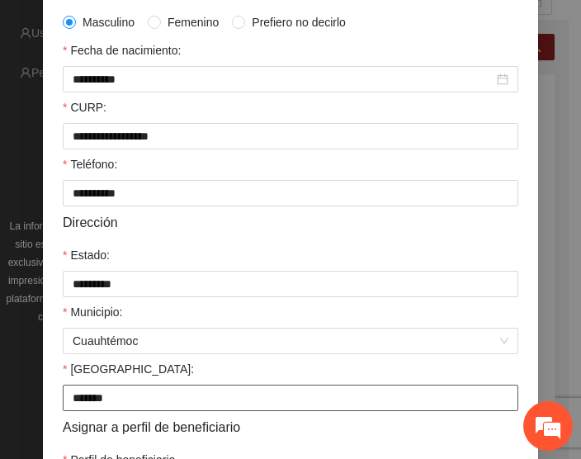
drag, startPoint x: 107, startPoint y: 397, endPoint x: 62, endPoint y: 400, distance: 45.5
click at [63, 400] on input "*******" at bounding box center [291, 398] width 456 height 26
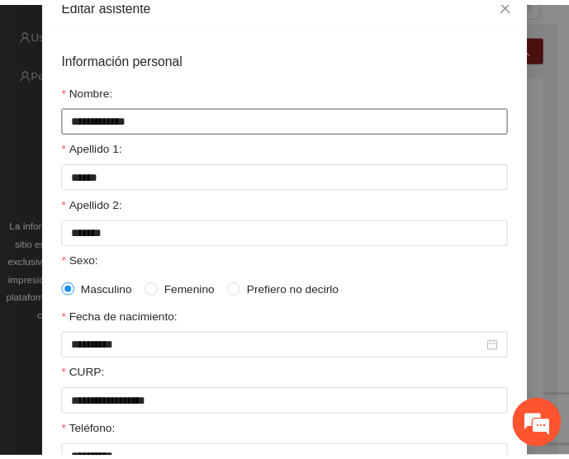
scroll to position [0, 0]
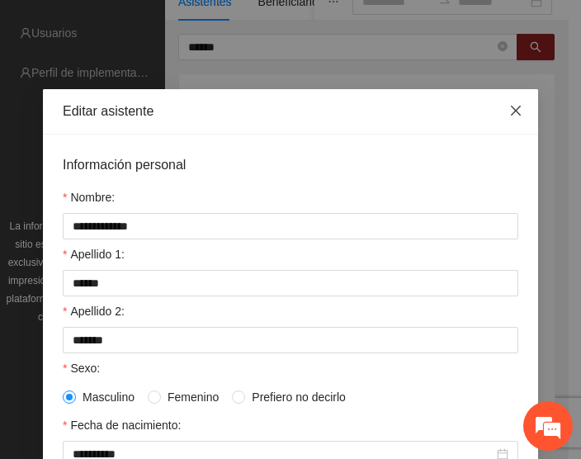
click at [511, 111] on icon "close" at bounding box center [516, 111] width 10 height 10
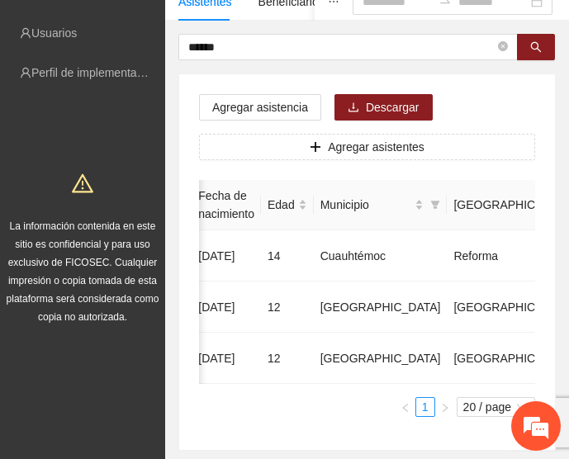
scroll to position [0, 496]
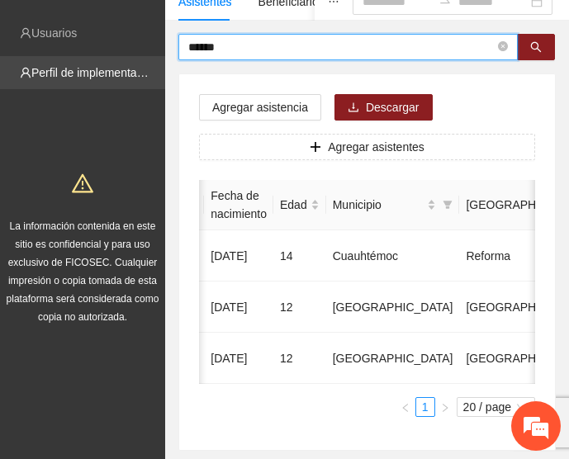
drag, startPoint x: 254, startPoint y: 43, endPoint x: 136, endPoint y: 58, distance: 118.2
click at [136, 58] on section "Solicitudes Proyectos Activos Concluidos Usuarios Perfil de implementadora La i…" at bounding box center [284, 202] width 569 height 695
paste input "******"
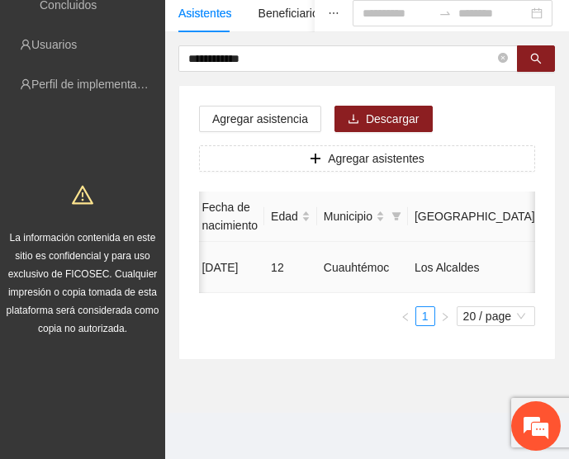
drag, startPoint x: 344, startPoint y: 257, endPoint x: 403, endPoint y: 255, distance: 59.5
copy td "6251608279"
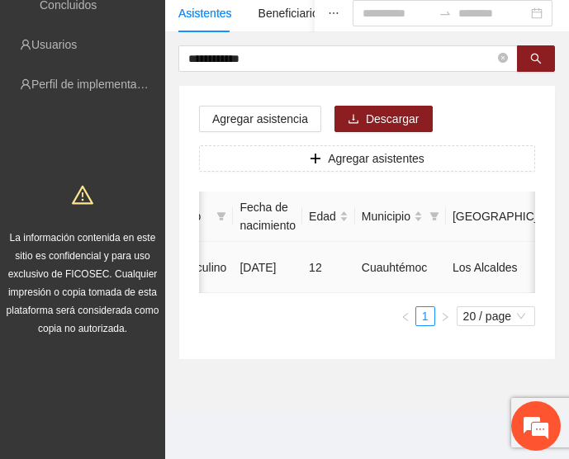
scroll to position [0, 458]
click at [446, 249] on td "Los Alcaldes" at bounding box center [519, 267] width 146 height 51
drag, startPoint x: 383, startPoint y: 253, endPoint x: 441, endPoint y: 254, distance: 57.8
copy td "6251608279"
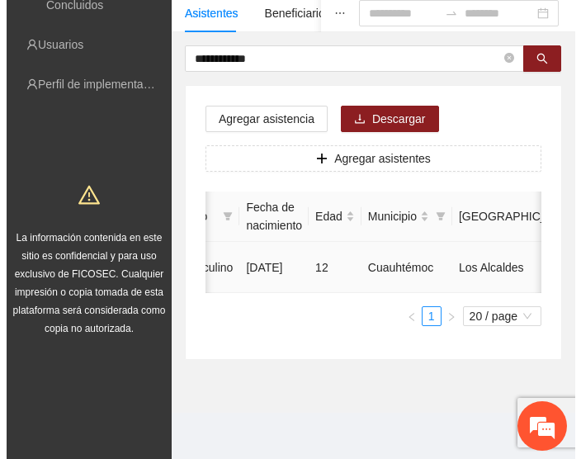
scroll to position [0, 509]
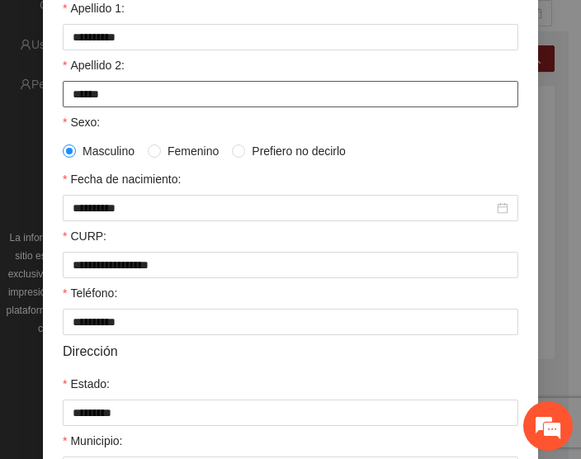
scroll to position [247, 0]
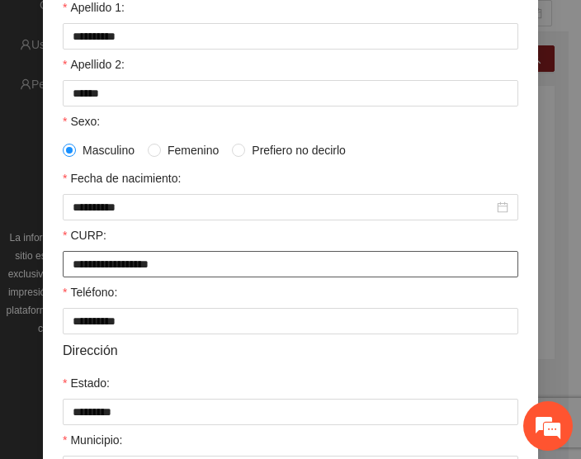
drag, startPoint x: 205, startPoint y: 267, endPoint x: 50, endPoint y: 261, distance: 154.5
click at [50, 261] on div "**********" at bounding box center [290, 272] width 495 height 768
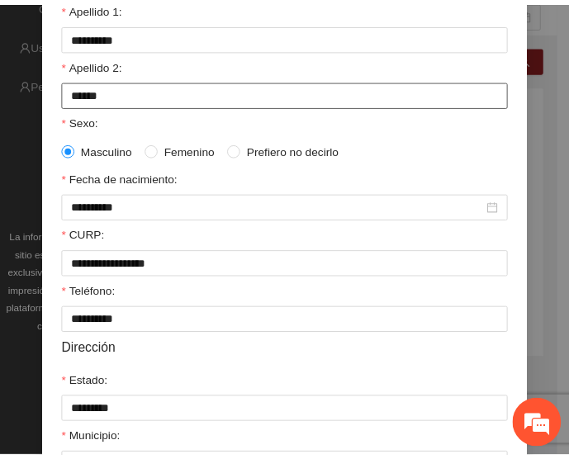
scroll to position [0, 0]
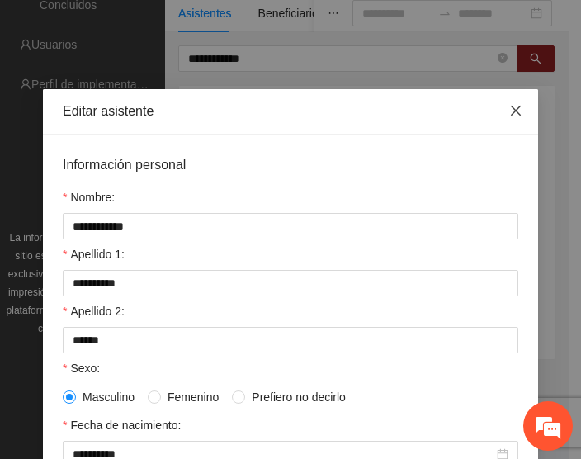
click at [510, 103] on span "Close" at bounding box center [516, 111] width 45 height 45
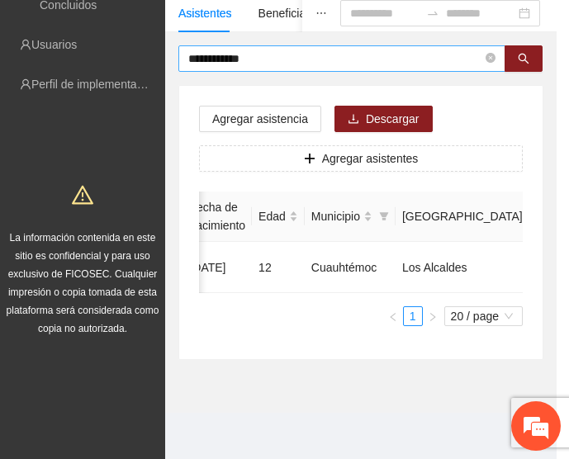
scroll to position [0, 496]
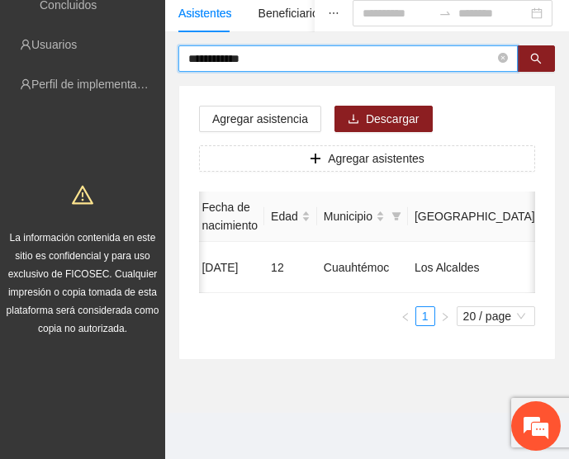
drag, startPoint x: 305, startPoint y: 49, endPoint x: 126, endPoint y: 51, distance: 178.4
click at [126, 51] on section "**********" at bounding box center [284, 162] width 569 height 593
paste input "**"
type input "**********"
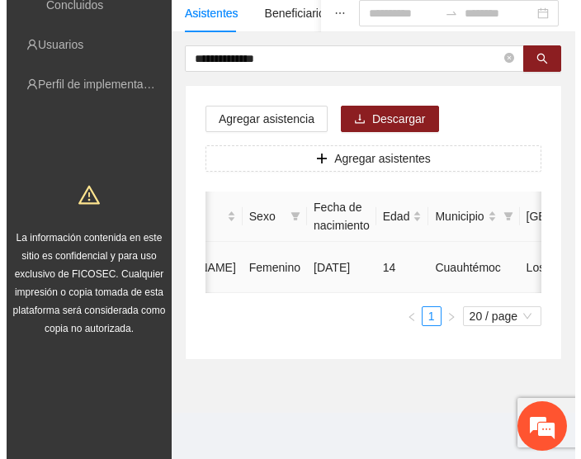
scroll to position [0, 507]
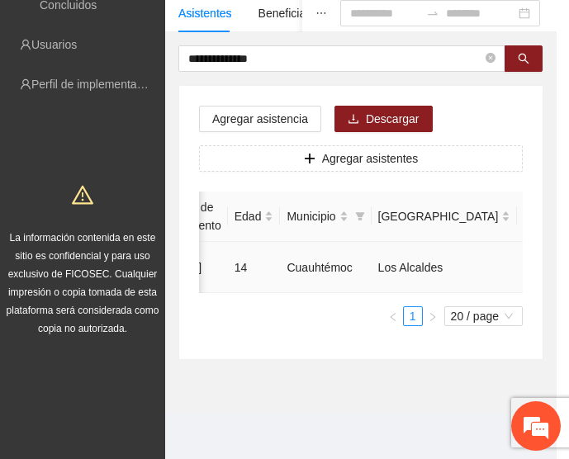
type input "**********"
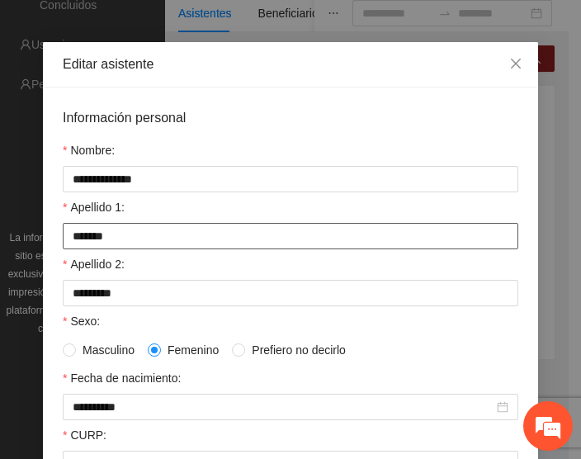
scroll to position [48, 0]
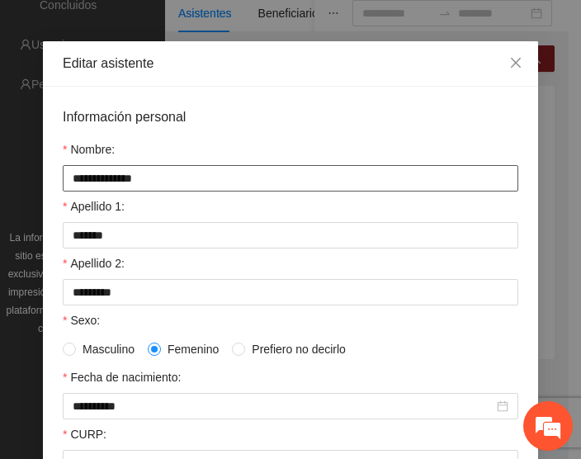
drag, startPoint x: 66, startPoint y: 178, endPoint x: 172, endPoint y: 175, distance: 105.7
click at [172, 173] on input "**********" at bounding box center [291, 178] width 456 height 26
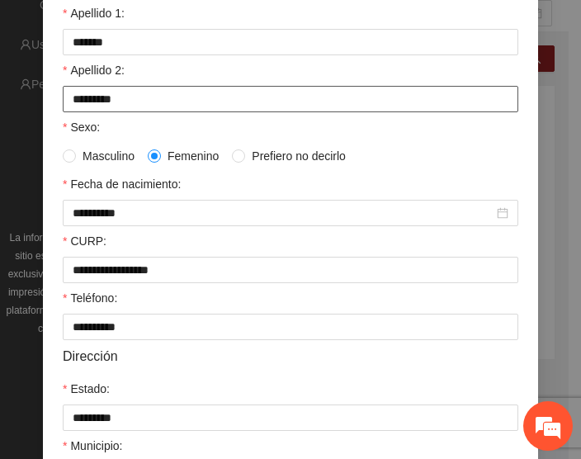
scroll to position [276, 0]
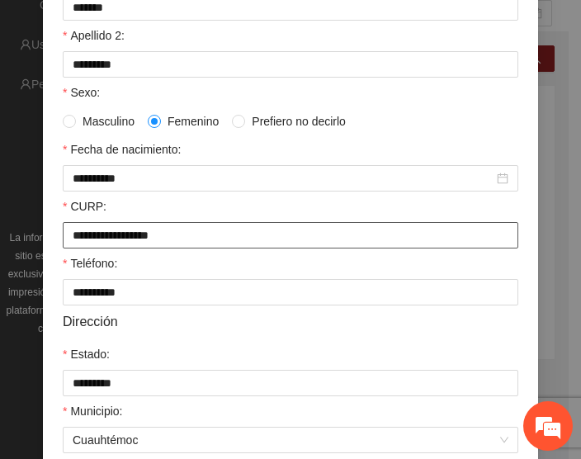
drag, startPoint x: 64, startPoint y: 234, endPoint x: 228, endPoint y: 233, distance: 163.5
click at [228, 233] on input "**********" at bounding box center [291, 235] width 456 height 26
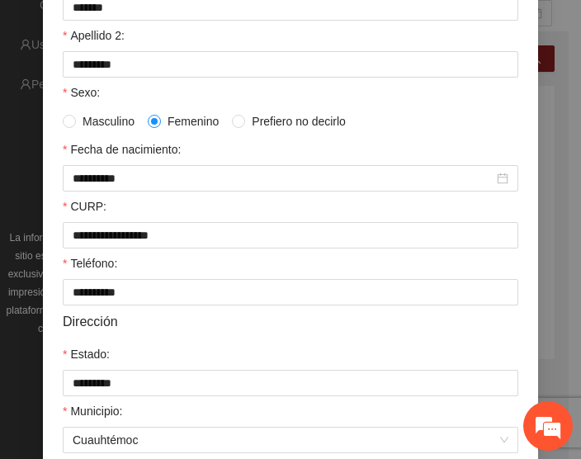
click at [113, 344] on form "**********" at bounding box center [291, 240] width 456 height 723
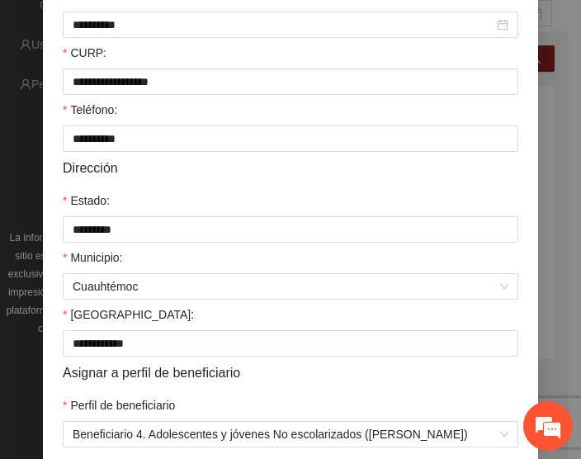
scroll to position [430, 0]
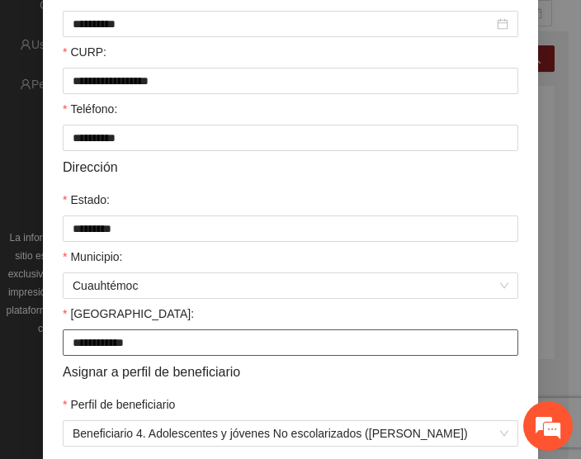
drag, startPoint x: 66, startPoint y: 345, endPoint x: 150, endPoint y: 346, distance: 84.2
click at [150, 346] on input "**********" at bounding box center [291, 343] width 456 height 26
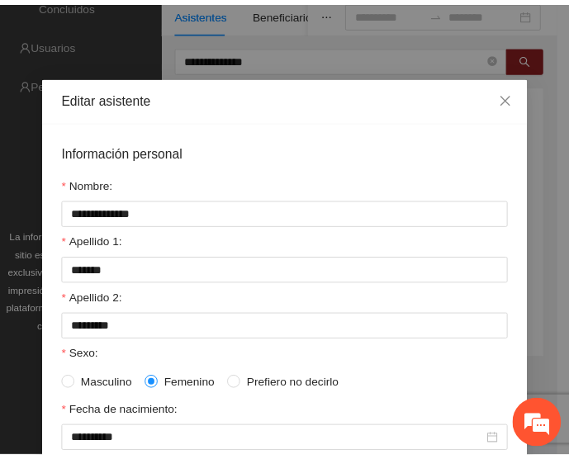
scroll to position [12, 0]
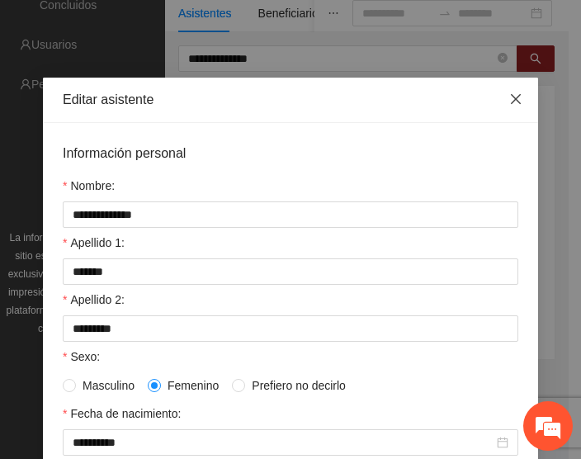
click at [510, 101] on icon "close" at bounding box center [516, 98] width 13 height 13
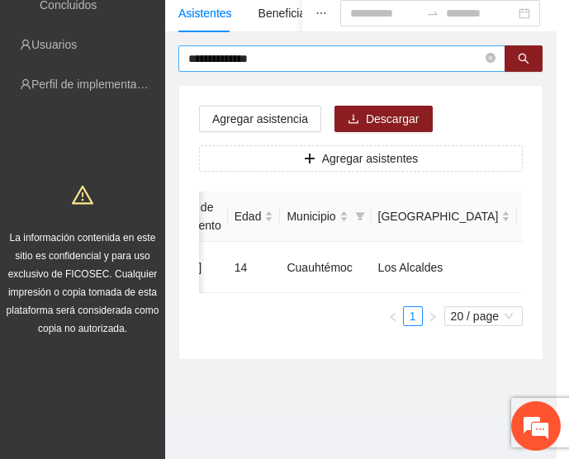
scroll to position [0, 495]
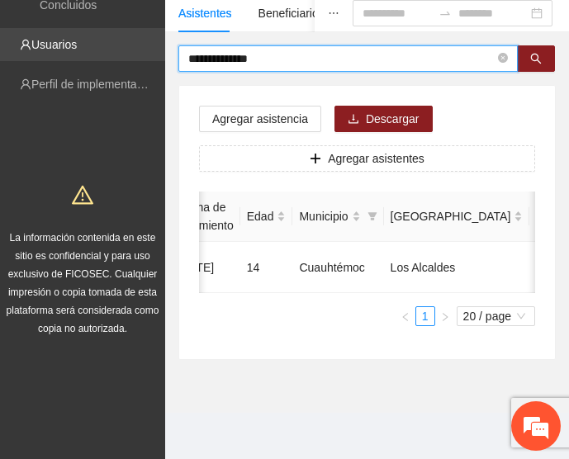
drag, startPoint x: 313, startPoint y: 46, endPoint x: 135, endPoint y: 35, distance: 178.8
click at [135, 35] on section "**********" at bounding box center [284, 162] width 569 height 593
paste input "text"
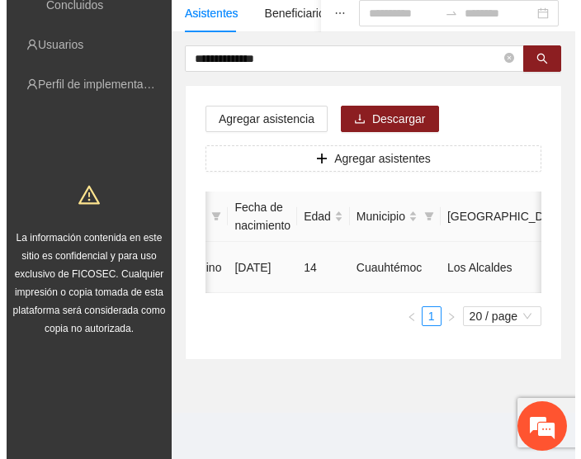
scroll to position [0, 480]
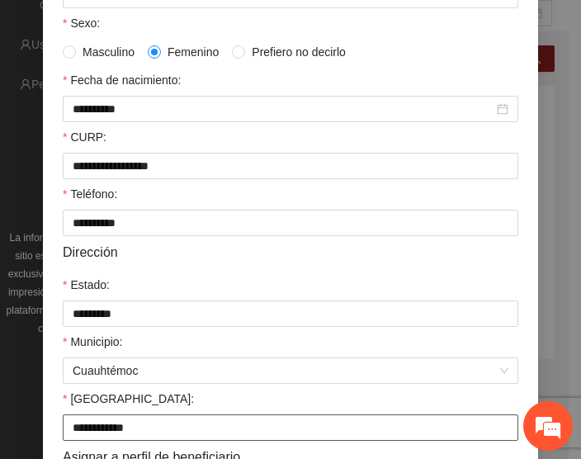
scroll to position [344, 0]
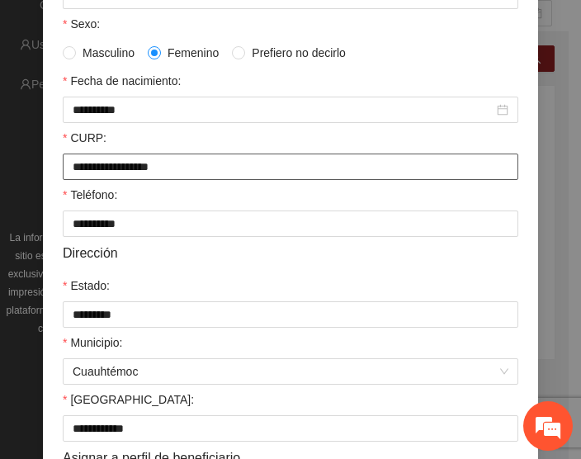
drag, startPoint x: 67, startPoint y: 167, endPoint x: 208, endPoint y: 168, distance: 141.2
click at [208, 168] on input "**********" at bounding box center [291, 167] width 456 height 26
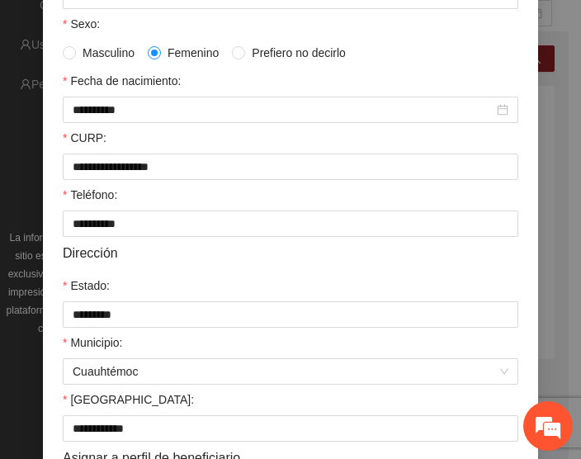
click at [220, 353] on div "Municipio:" at bounding box center [291, 346] width 456 height 25
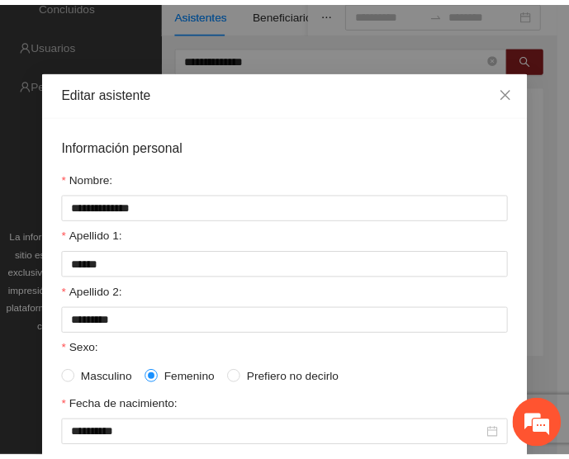
scroll to position [17, 0]
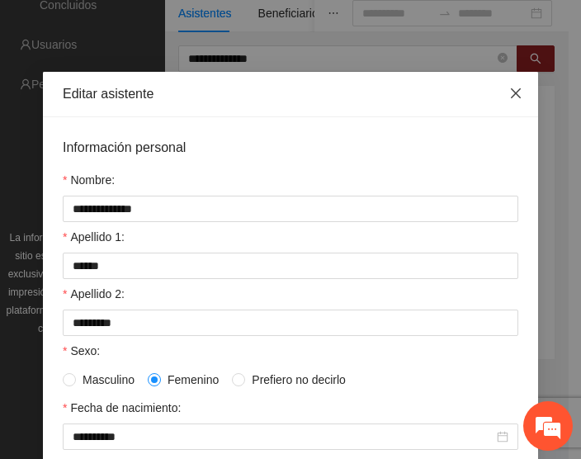
click at [514, 84] on span "Close" at bounding box center [516, 94] width 45 height 45
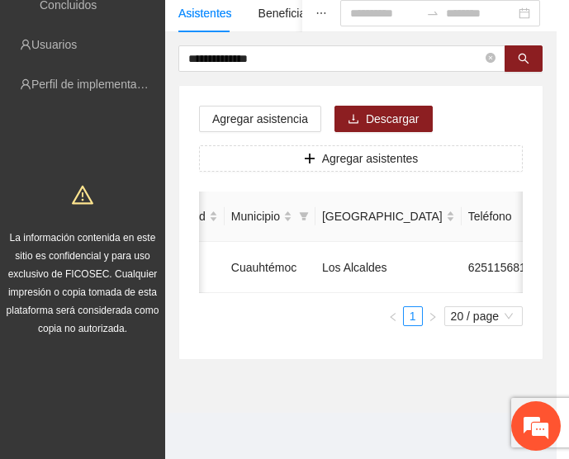
scroll to position [0, 0]
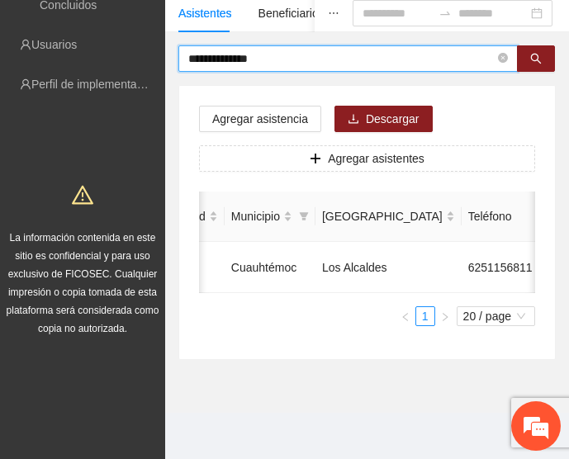
drag, startPoint x: 317, startPoint y: 54, endPoint x: 190, endPoint y: 48, distance: 127.3
click at [190, 50] on input "**********" at bounding box center [341, 59] width 306 height 18
paste input "text"
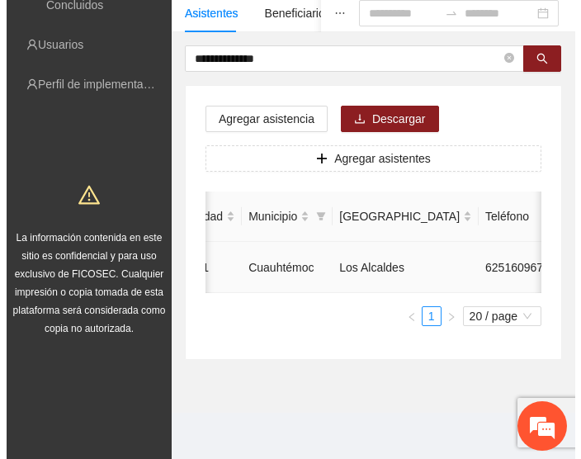
scroll to position [0, 482]
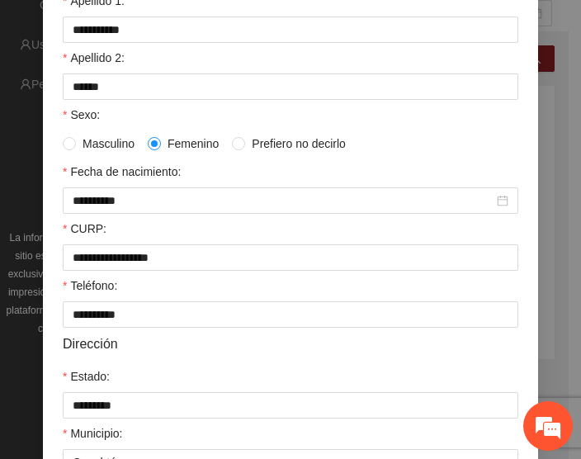
scroll to position [254, 0]
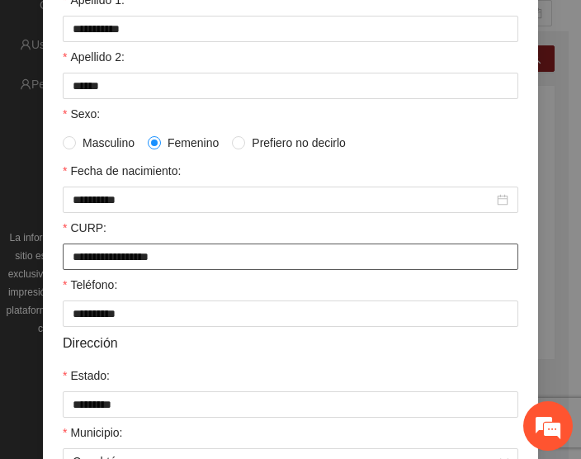
drag, startPoint x: 198, startPoint y: 258, endPoint x: 48, endPoint y: 249, distance: 150.5
click at [48, 249] on div "**********" at bounding box center [290, 264] width 495 height 768
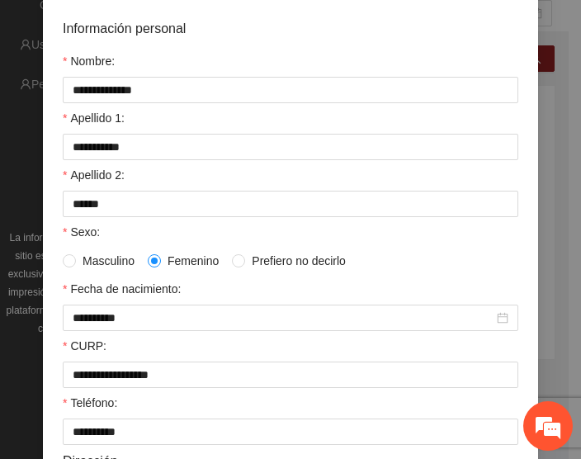
scroll to position [0, 0]
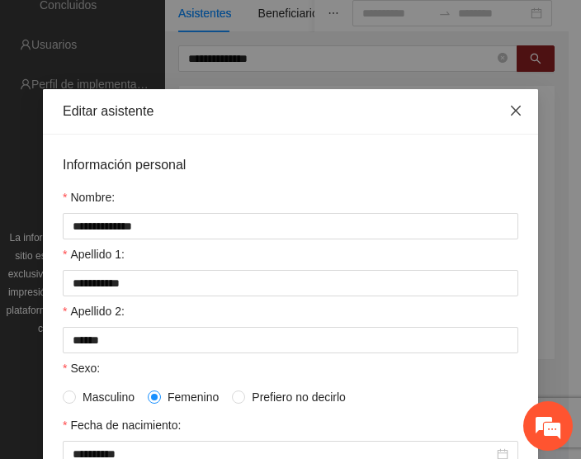
click at [510, 111] on icon "close" at bounding box center [516, 110] width 13 height 13
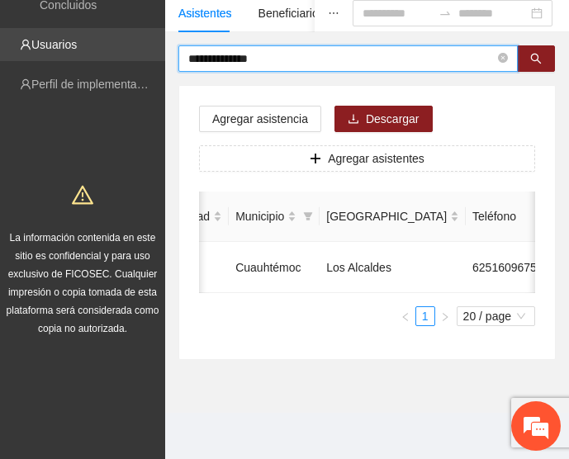
drag, startPoint x: 287, startPoint y: 47, endPoint x: 145, endPoint y: 50, distance: 141.2
click at [145, 50] on section "**********" at bounding box center [284, 162] width 569 height 593
paste input "text"
type input "**********"
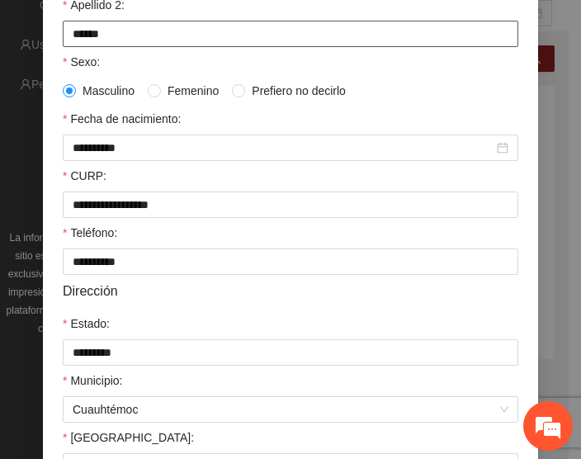
scroll to position [308, 0]
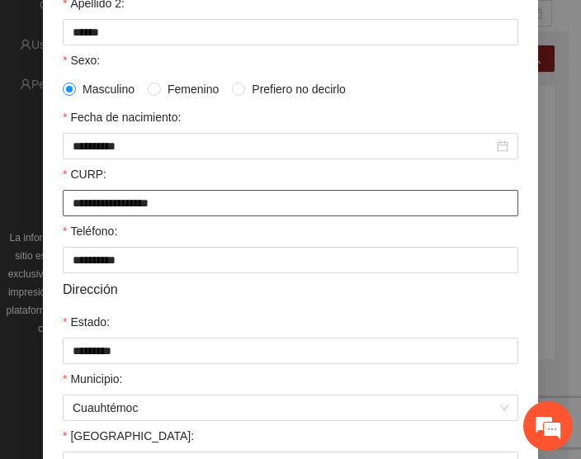
drag, startPoint x: 210, startPoint y: 202, endPoint x: 38, endPoint y: 200, distance: 171.8
click at [43, 200] on div "**********" at bounding box center [290, 211] width 495 height 768
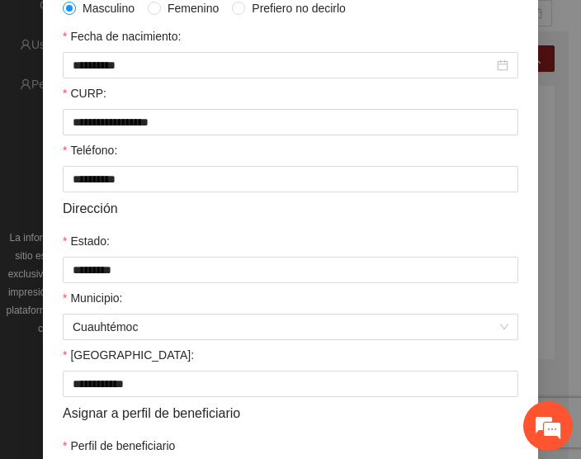
scroll to position [391, 0]
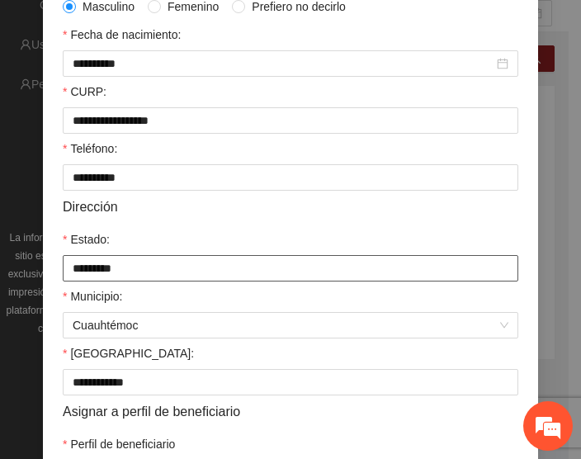
drag, startPoint x: 144, startPoint y: 265, endPoint x: 210, endPoint y: 353, distance: 110.3
click at [210, 353] on form "**********" at bounding box center [291, 125] width 456 height 723
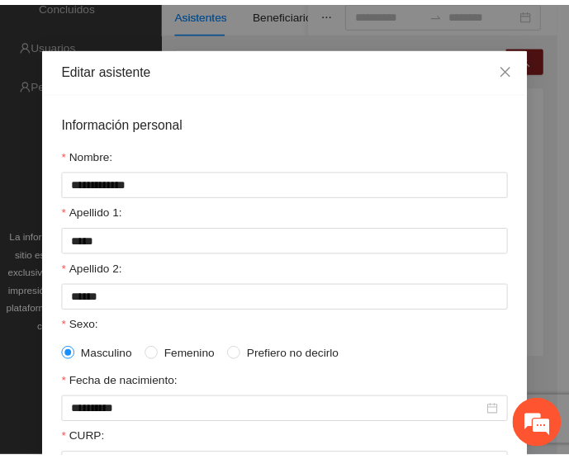
scroll to position [36, 0]
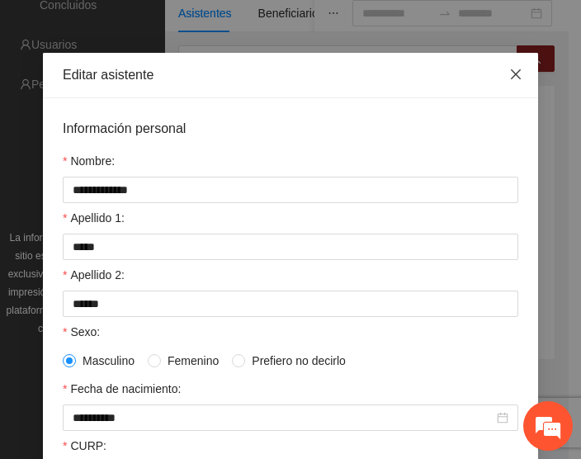
click at [511, 75] on icon "close" at bounding box center [516, 74] width 10 height 10
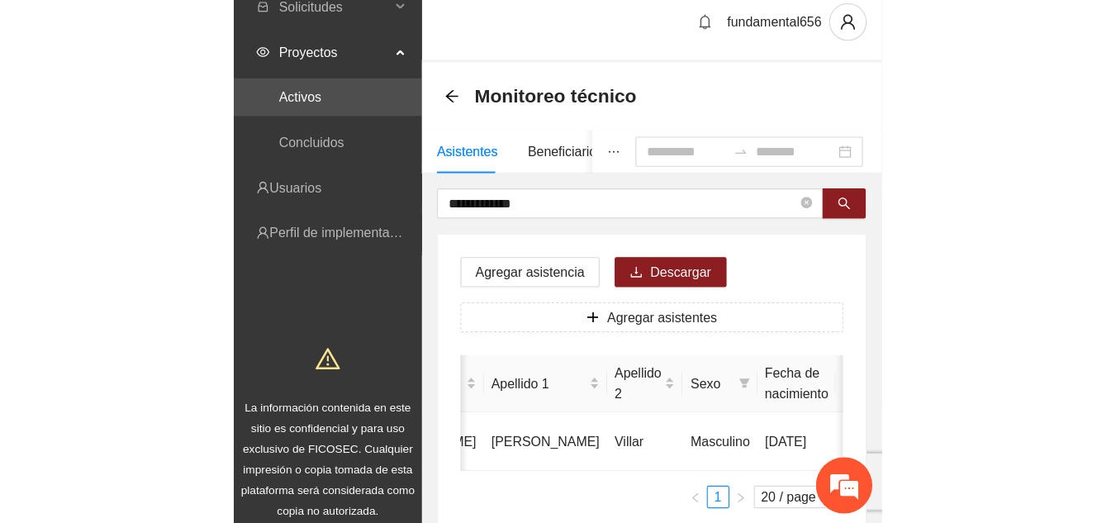
scroll to position [0, 0]
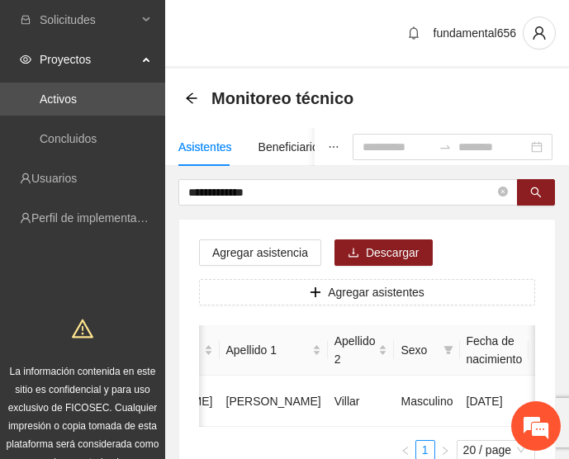
click at [198, 94] on div "Monitoreo técnico" at bounding box center [274, 98] width 178 height 26
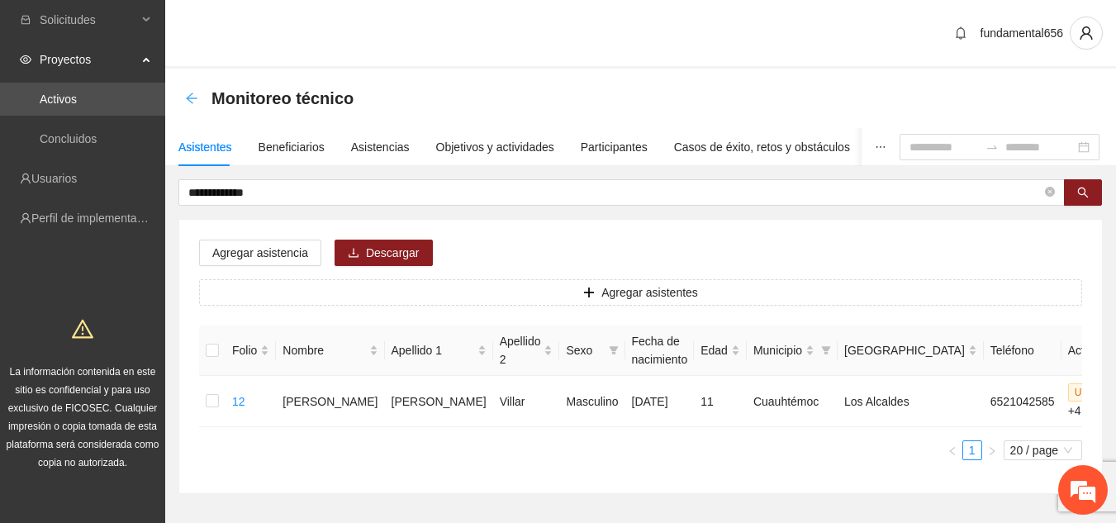
click at [192, 103] on icon "arrow-left" at bounding box center [191, 98] width 13 height 13
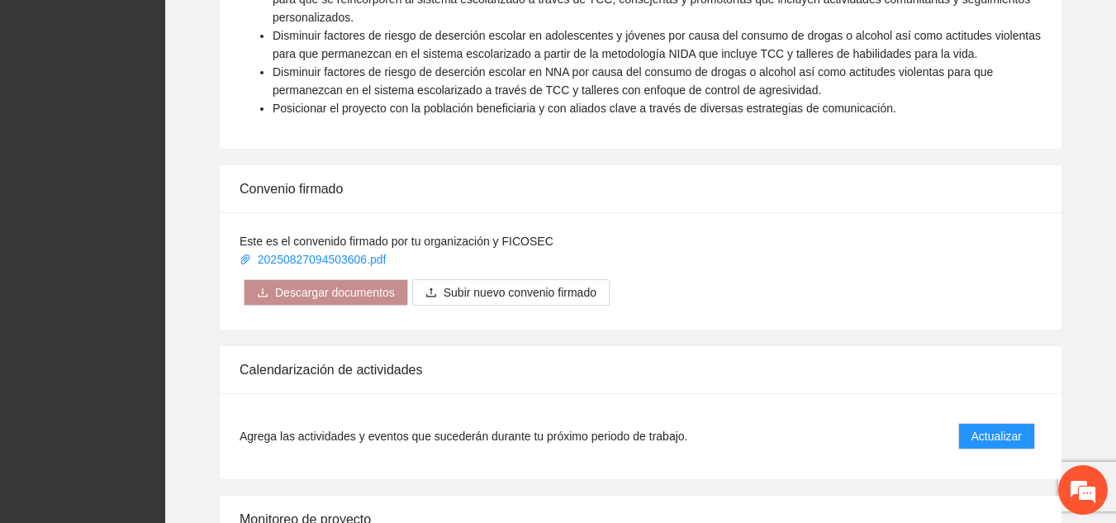
scroll to position [1105, 0]
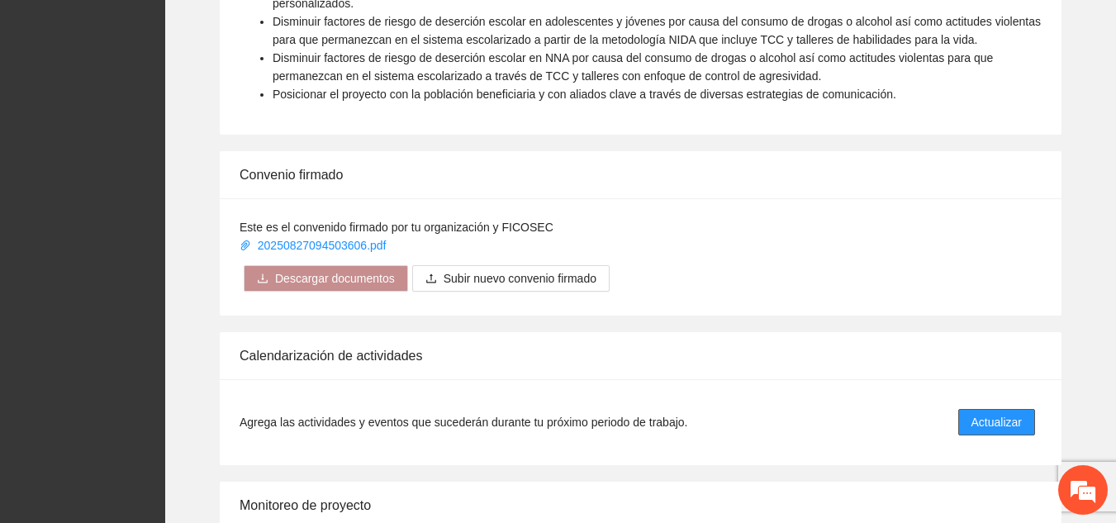
click at [581, 413] on span "Actualizar" at bounding box center [996, 422] width 50 height 18
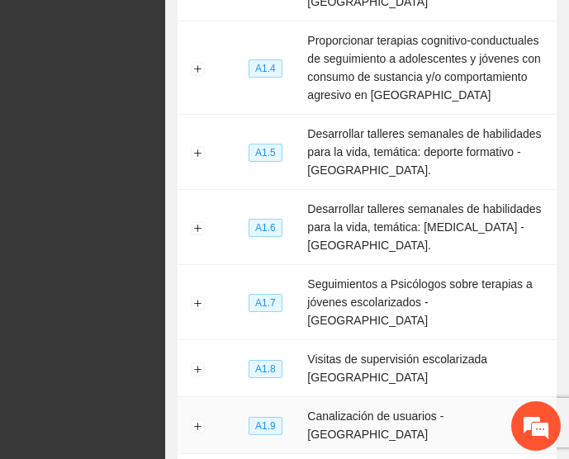
scroll to position [571, 0]
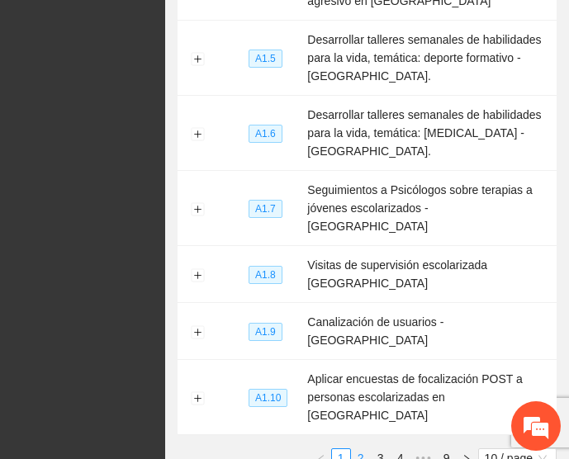
click at [363, 449] on link "2" at bounding box center [361, 458] width 18 height 18
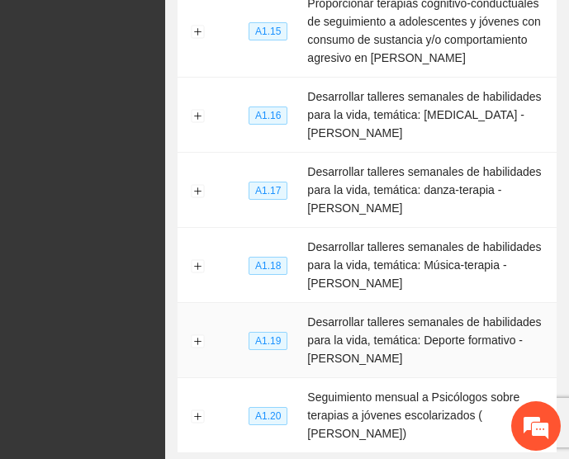
scroll to position [643, 0]
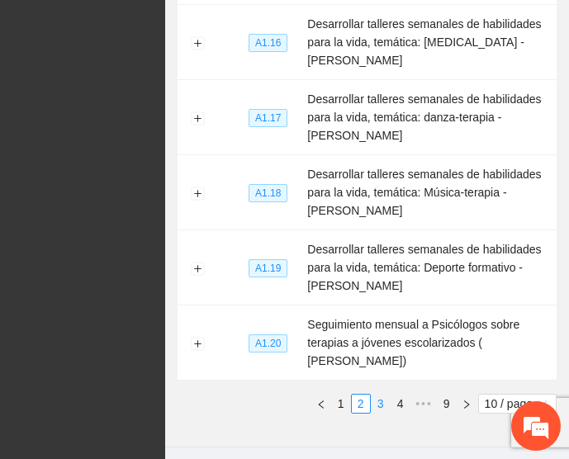
click at [378, 395] on link "3" at bounding box center [381, 404] width 18 height 18
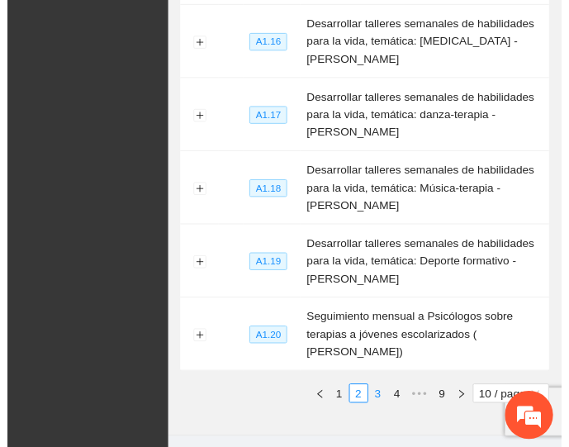
scroll to position [552, 0]
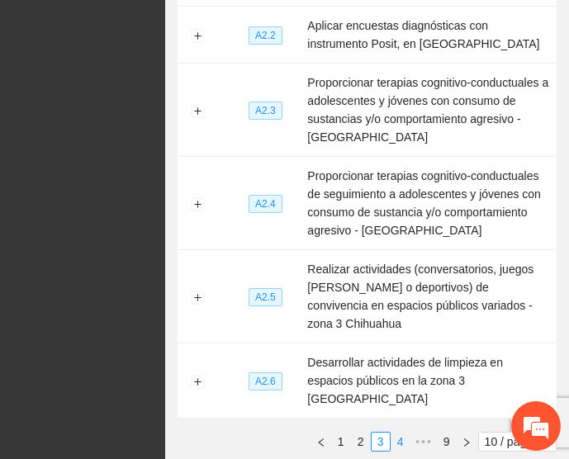
click at [401, 433] on link "4" at bounding box center [400, 442] width 18 height 18
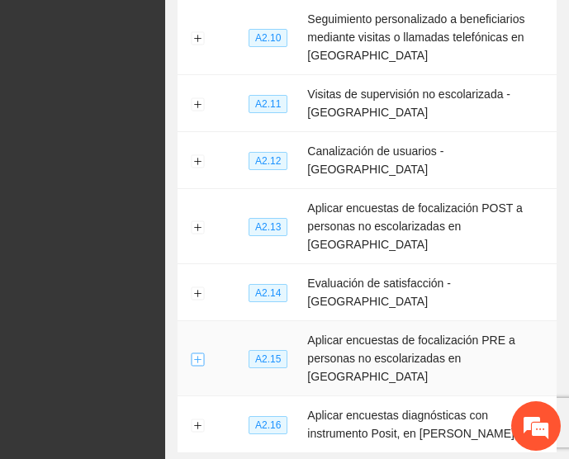
click at [203, 353] on button "Expand row" at bounding box center [197, 359] width 13 height 13
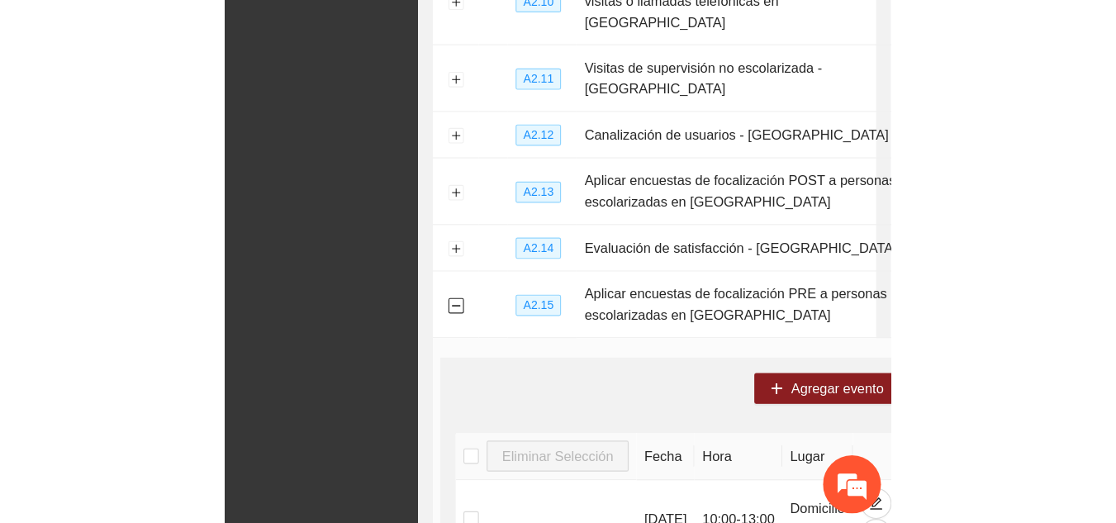
scroll to position [0, 0]
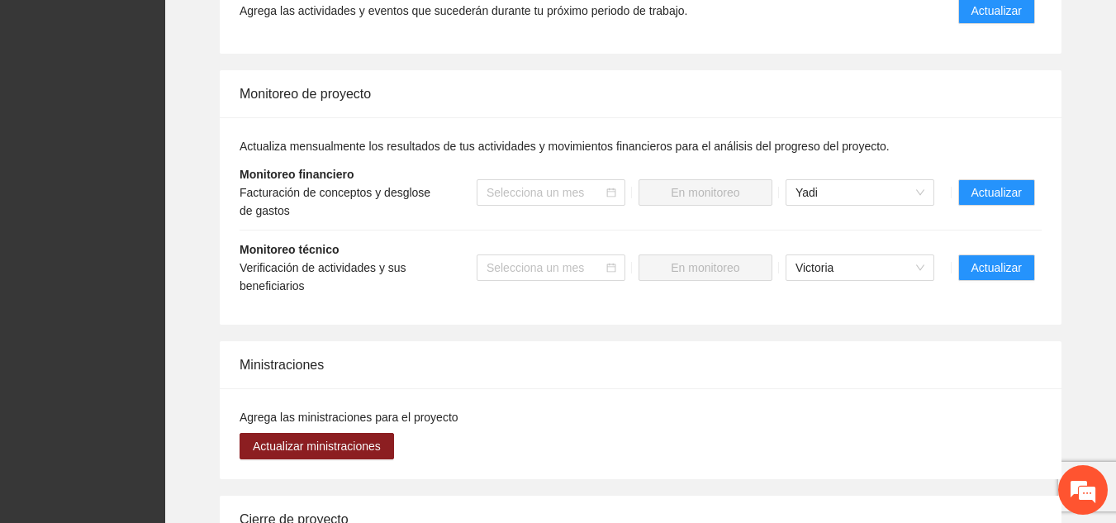
scroll to position [1517, 0]
click at [581, 258] on span "Actualizar" at bounding box center [996, 267] width 50 height 18
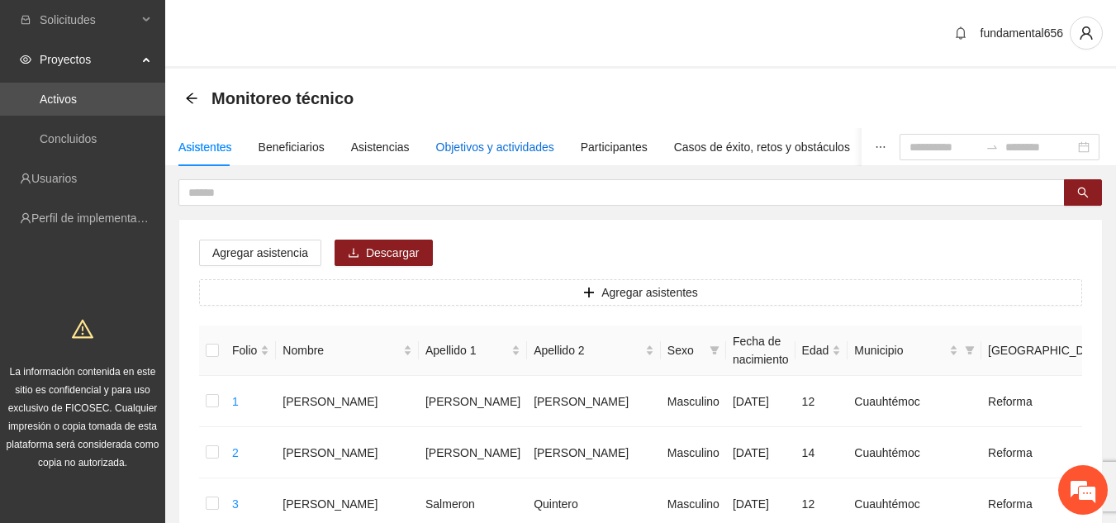
click at [462, 143] on div "Objetivos y actividades" at bounding box center [495, 147] width 118 height 18
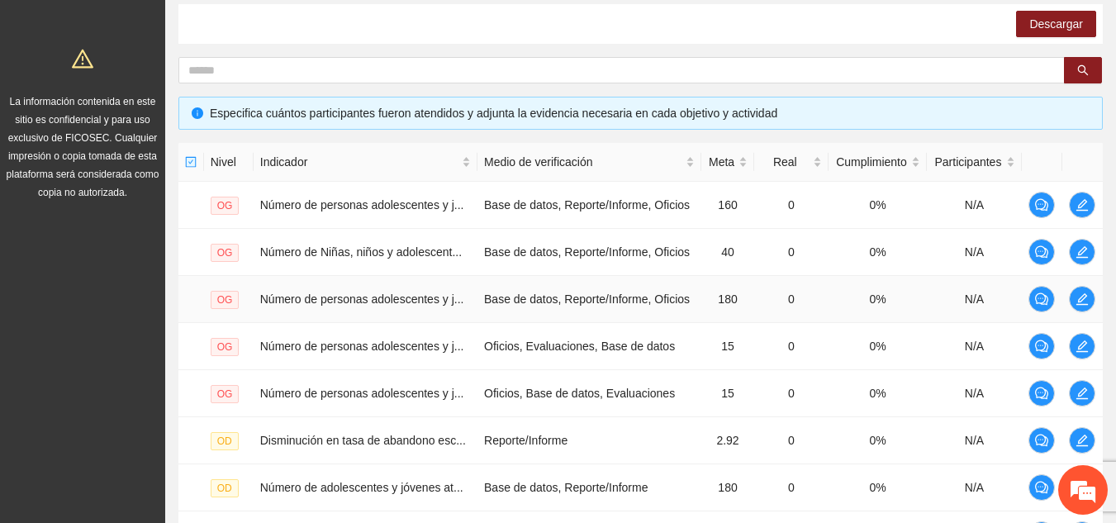
scroll to position [558, 0]
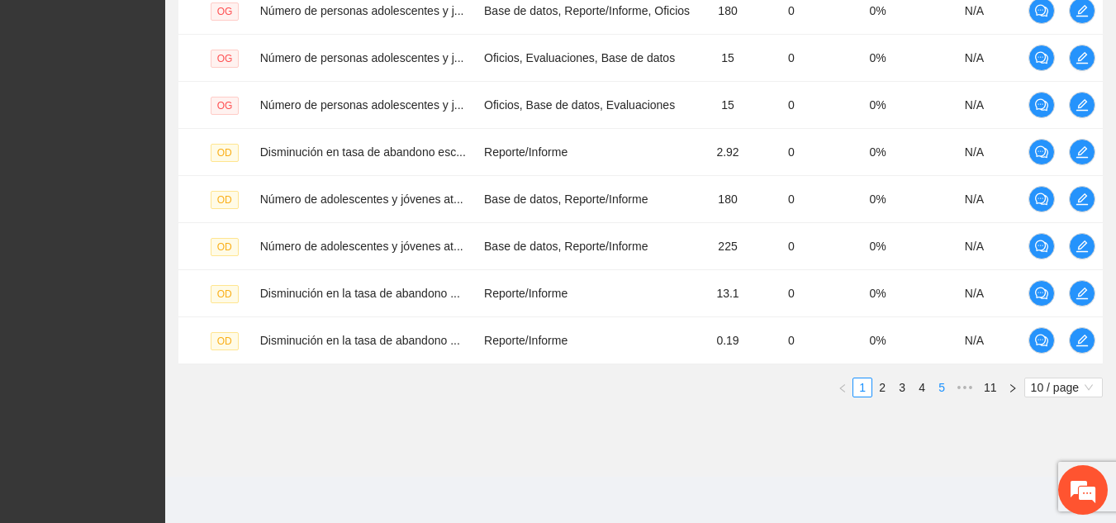
click at [581, 389] on link "5" at bounding box center [941, 387] width 18 height 18
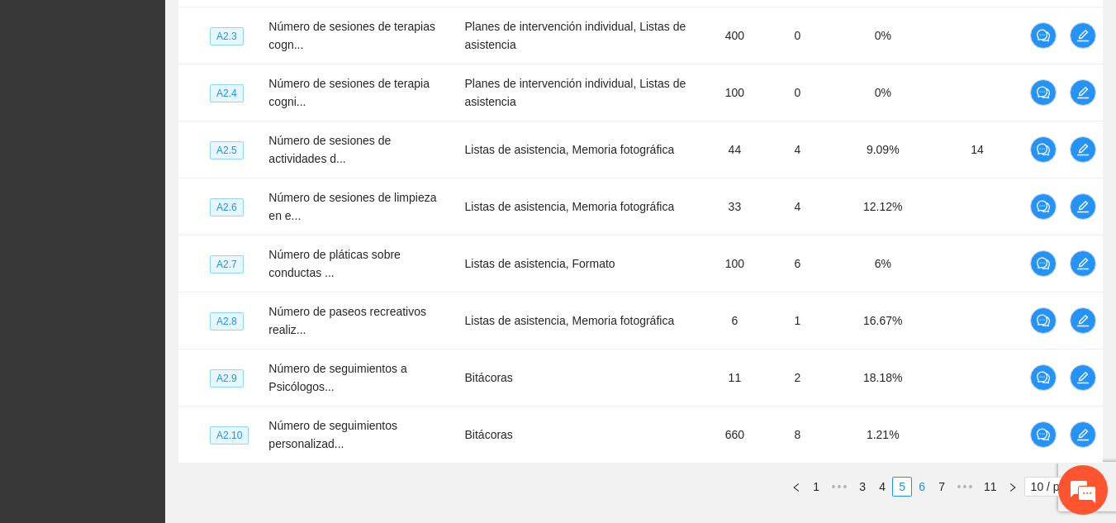
click at [581, 458] on link "6" at bounding box center [922, 486] width 18 height 18
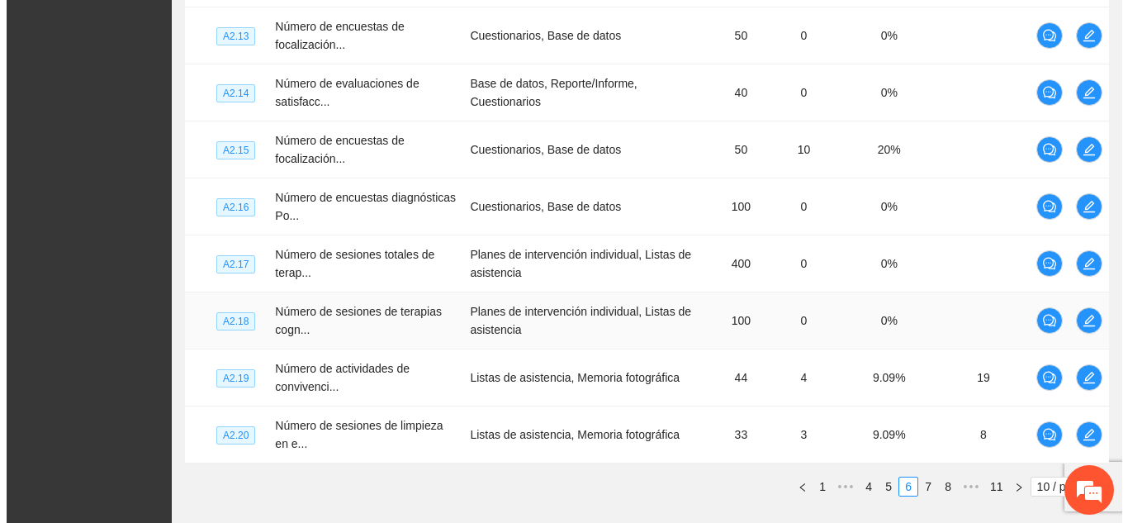
scroll to position [515, 0]
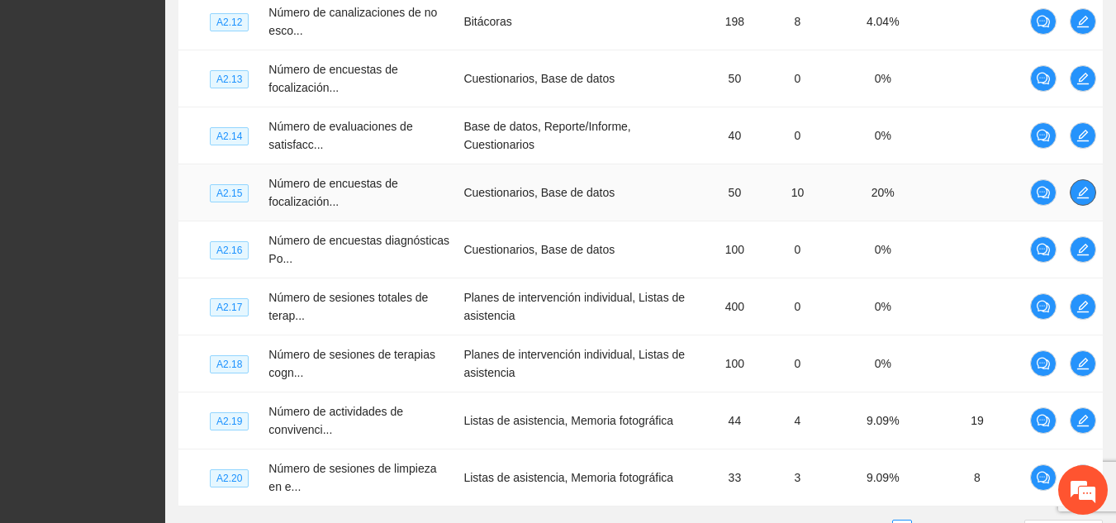
click at [581, 194] on icon "edit" at bounding box center [1082, 192] width 13 height 13
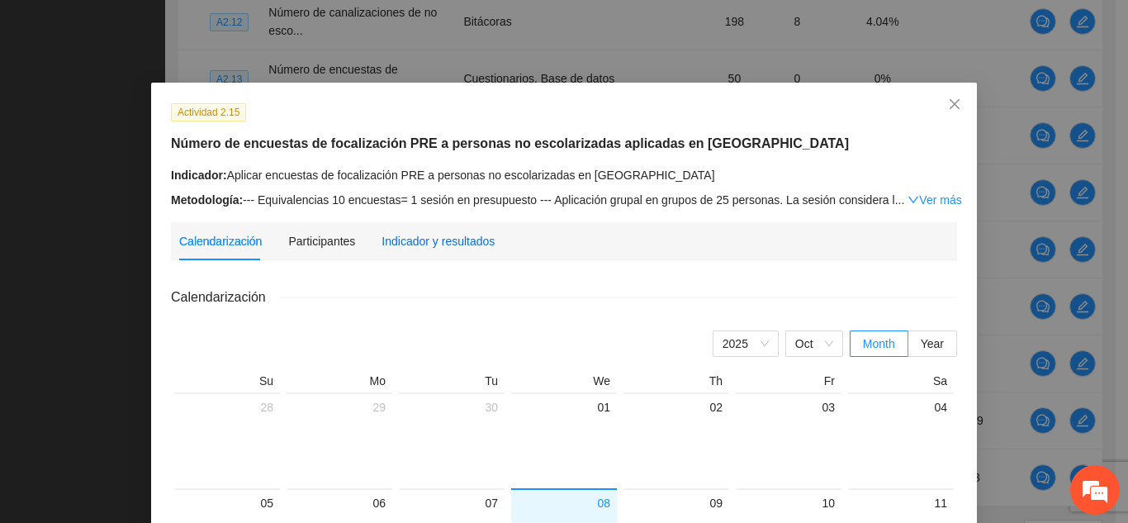
click at [400, 241] on div "Indicador y resultados" at bounding box center [438, 241] width 113 height 18
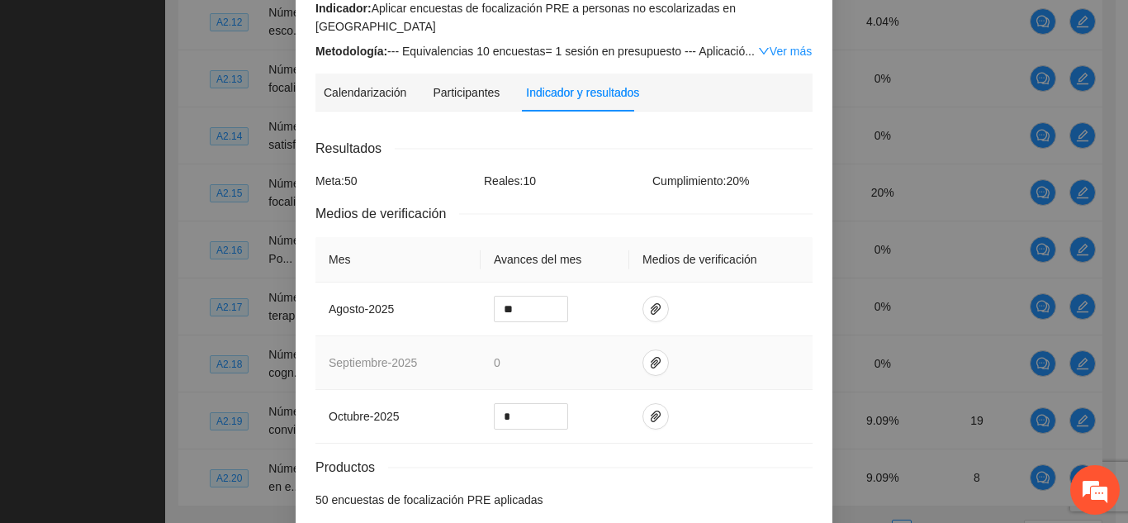
scroll to position [191, 0]
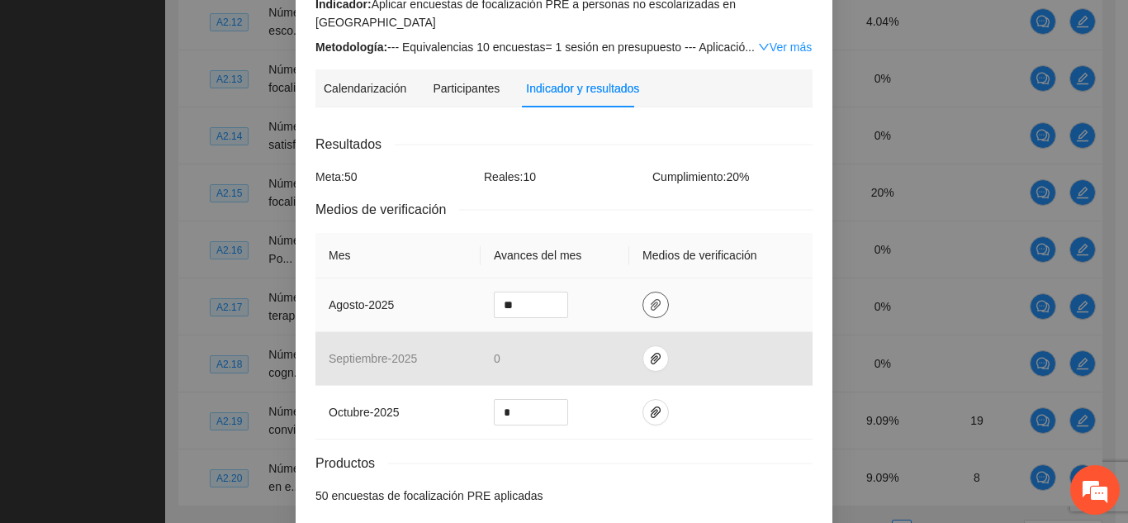
click at [581, 298] on icon "paper-clip" at bounding box center [655, 304] width 13 height 13
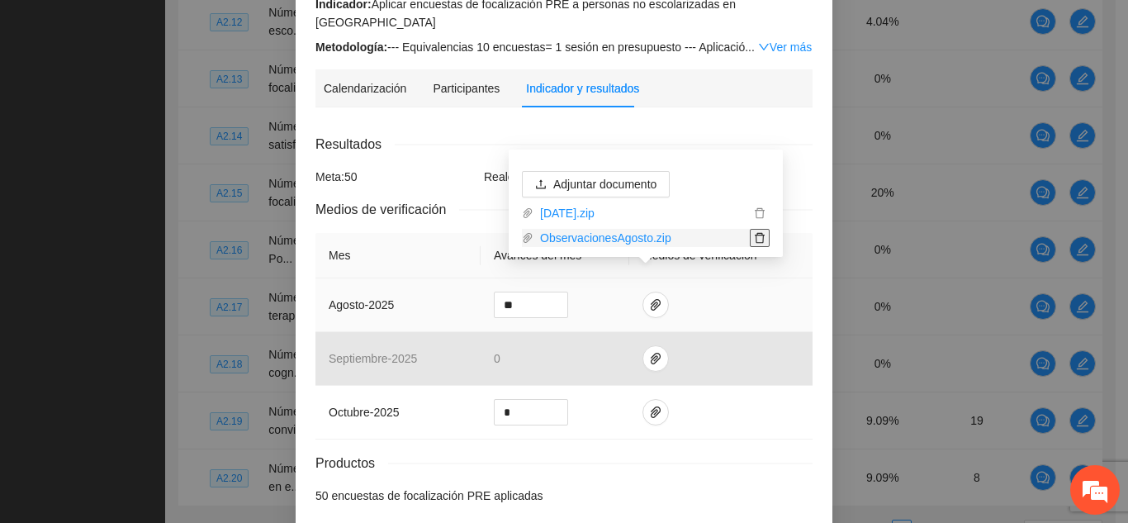
click at [581, 238] on icon "delete" at bounding box center [760, 238] width 12 height 12
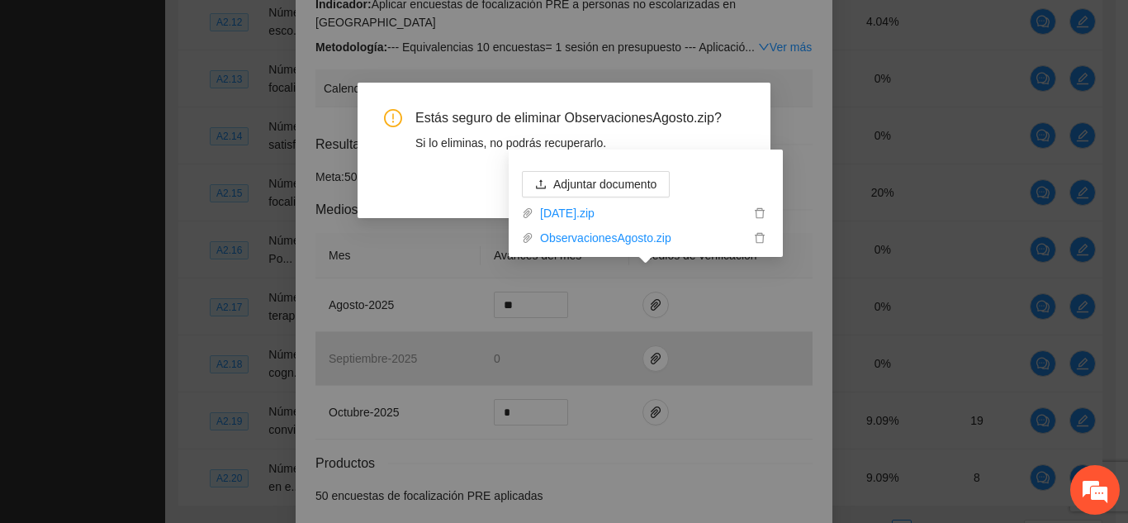
click at [581, 172] on button "OK" at bounding box center [722, 185] width 43 height 26
click at [581, 230] on button "button" at bounding box center [760, 238] width 20 height 18
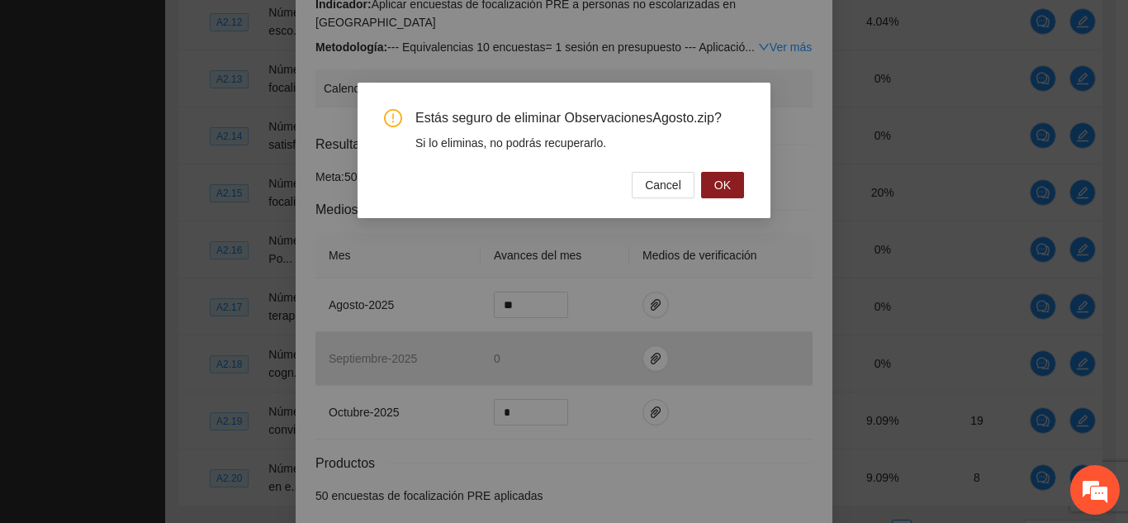
click at [515, 111] on span "Estás seguro de eliminar ObservacionesAgosto.zip?" at bounding box center [579, 118] width 329 height 18
click at [581, 183] on button "OK" at bounding box center [722, 185] width 43 height 26
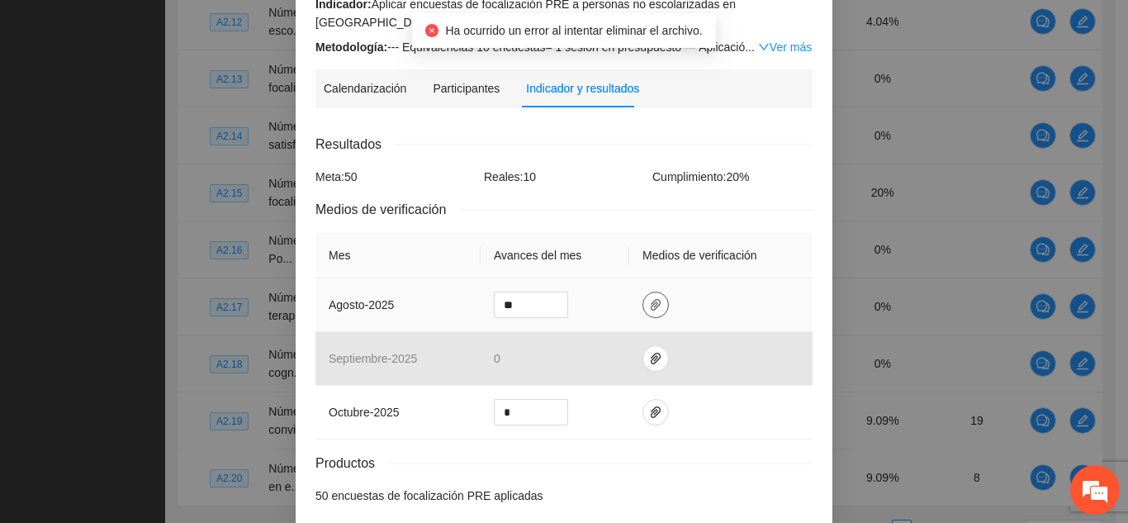
click at [581, 299] on icon "paper-clip" at bounding box center [656, 305] width 10 height 12
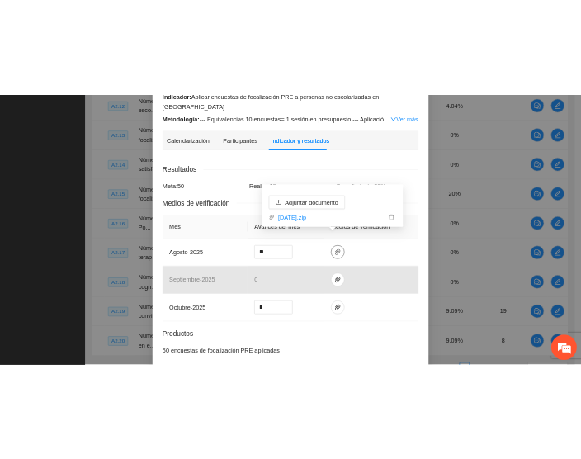
scroll to position [249, 0]
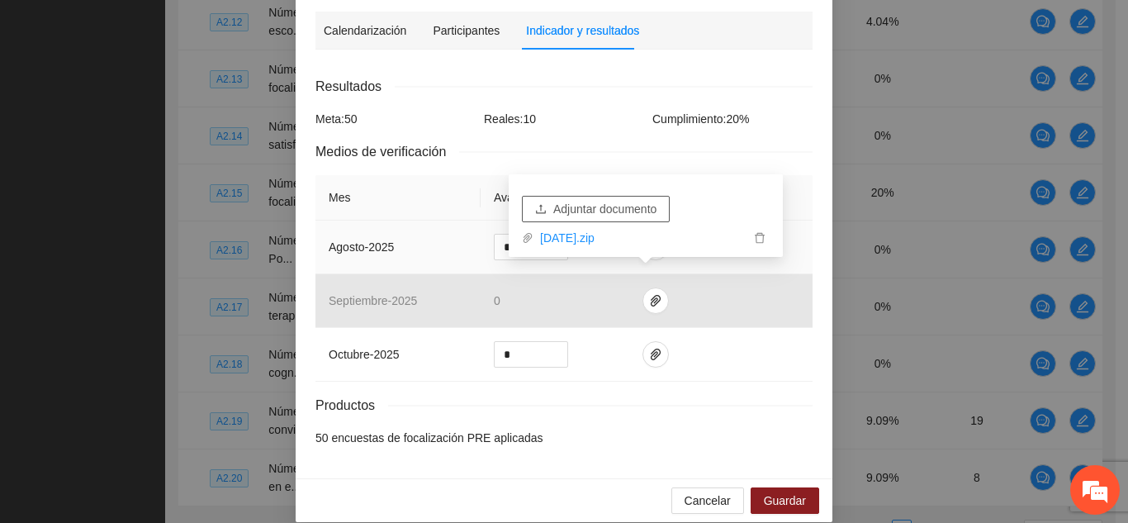
click at [581, 205] on span "Adjuntar documento" at bounding box center [604, 209] width 103 height 18
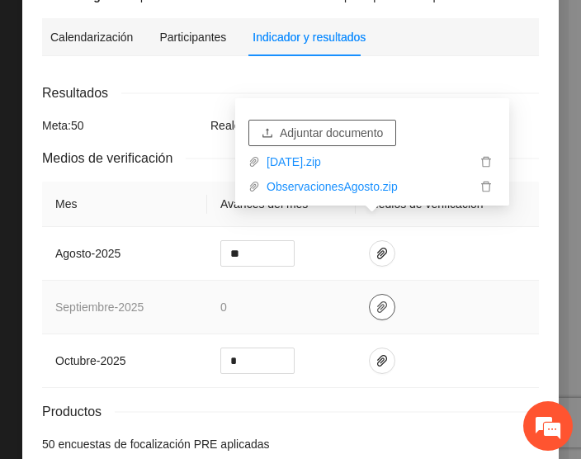
scroll to position [319, 0]
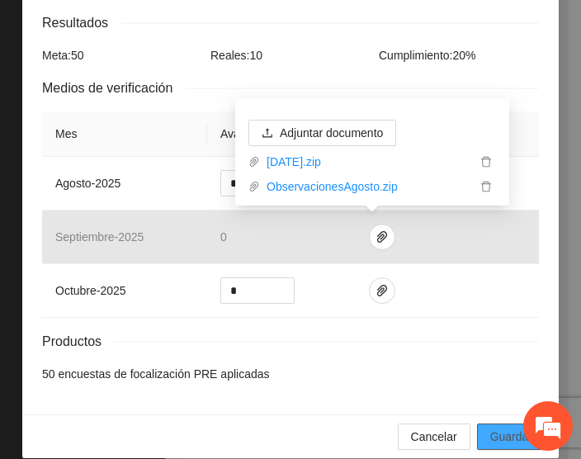
click at [500, 428] on span "Guardar" at bounding box center [512, 437] width 42 height 18
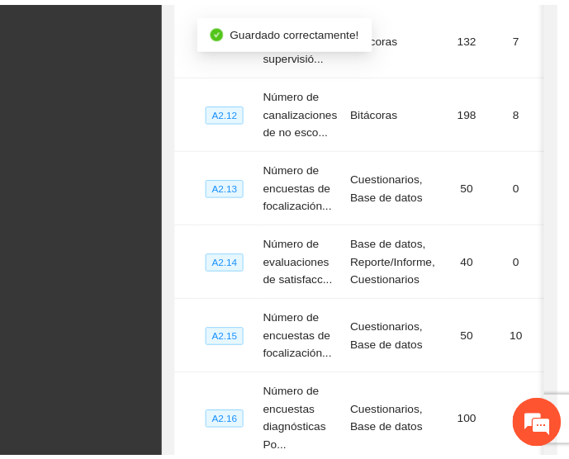
scroll to position [255, 0]
